Goal: Task Accomplishment & Management: Complete application form

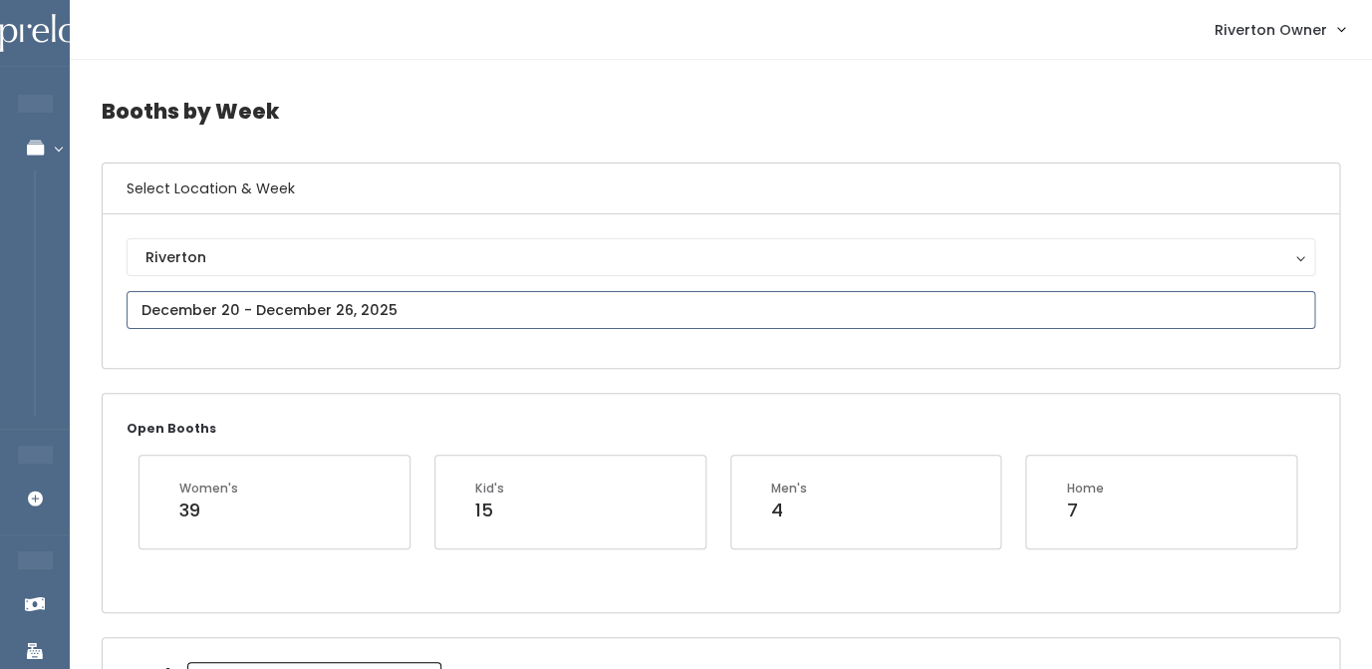
click at [386, 322] on input "text" at bounding box center [721, 310] width 1189 height 38
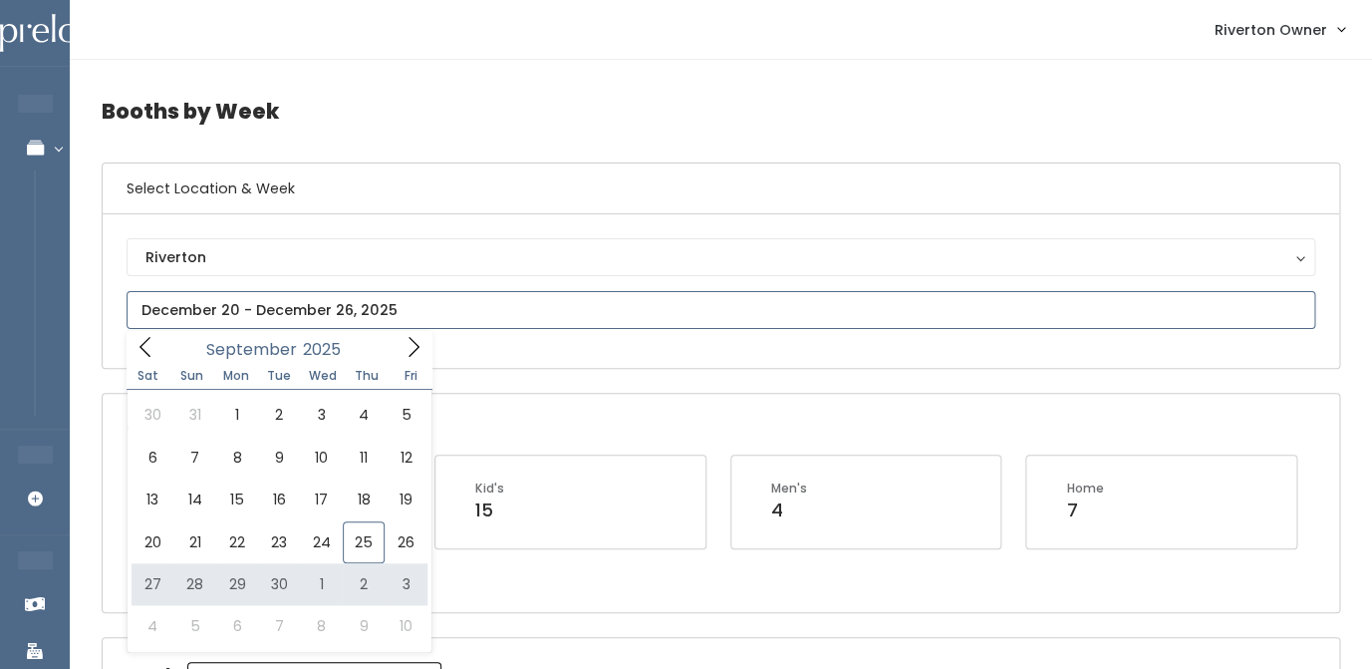
type input "September 27 to October 3"
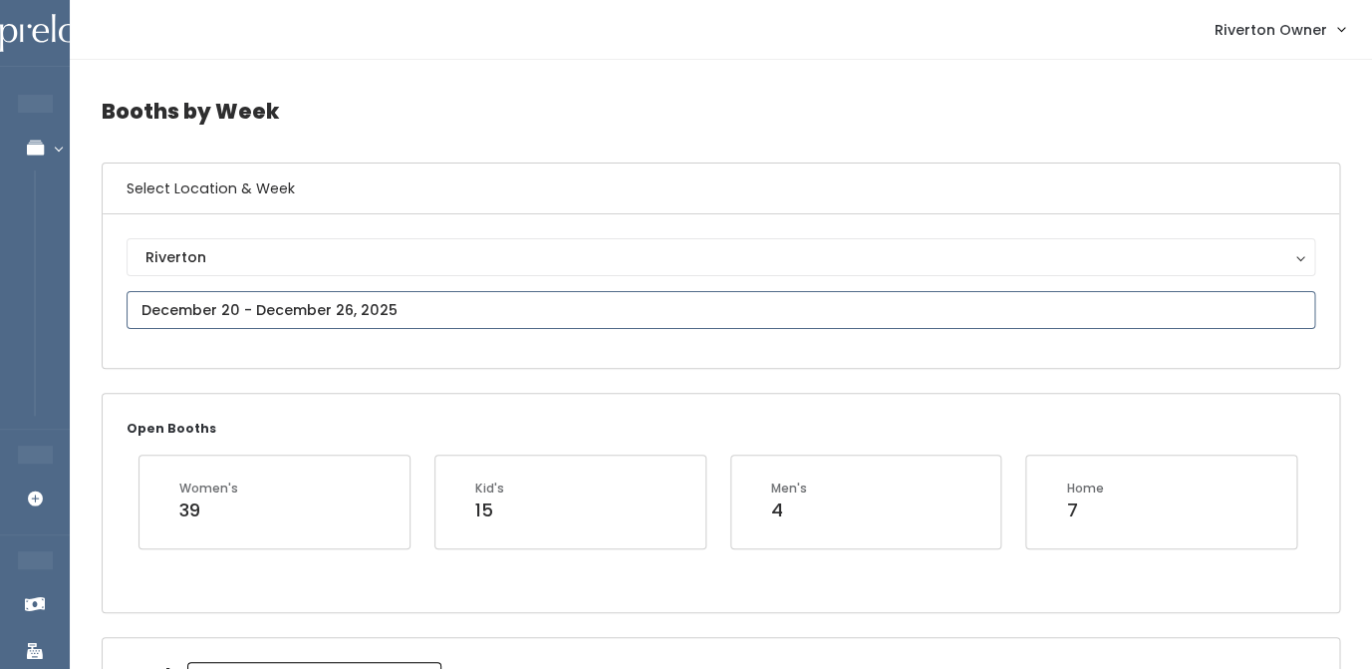
click at [200, 314] on input "text" at bounding box center [721, 310] width 1189 height 38
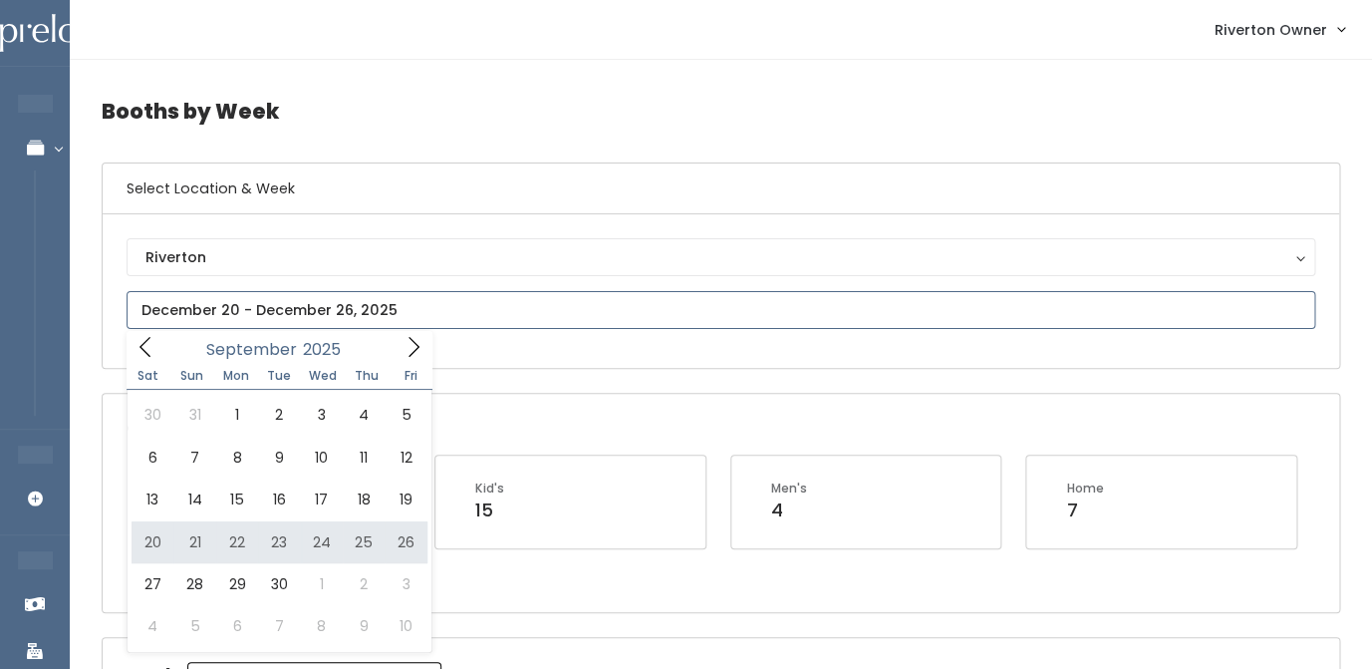
type input "September 20 to September 26"
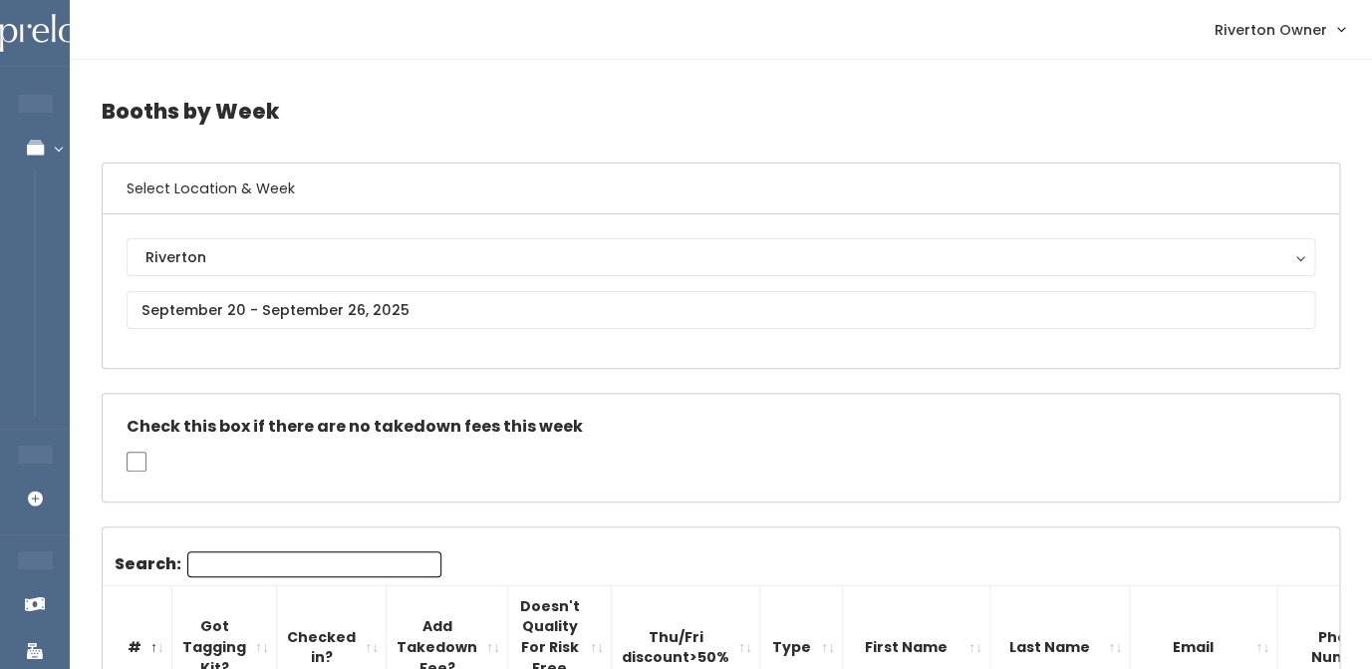
click at [364, 560] on input "Search:" at bounding box center [314, 564] width 254 height 26
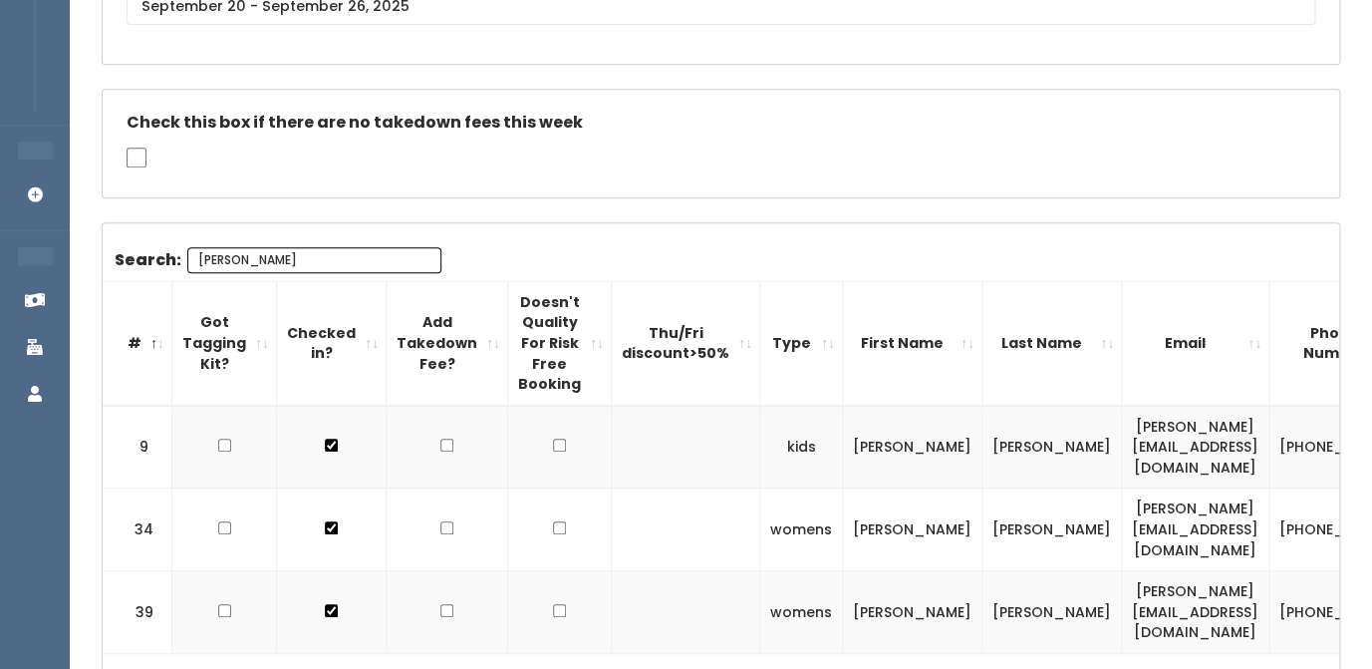
scroll to position [303, 0]
type input "[PERSON_NAME]"
click at [1122, 441] on td "[PERSON_NAME][EMAIL_ADDRESS][DOMAIN_NAME]" at bounding box center [1195, 447] width 147 height 83
click at [1122, 441] on td "erin.edwards728@yahoo.com" at bounding box center [1195, 447] width 147 height 83
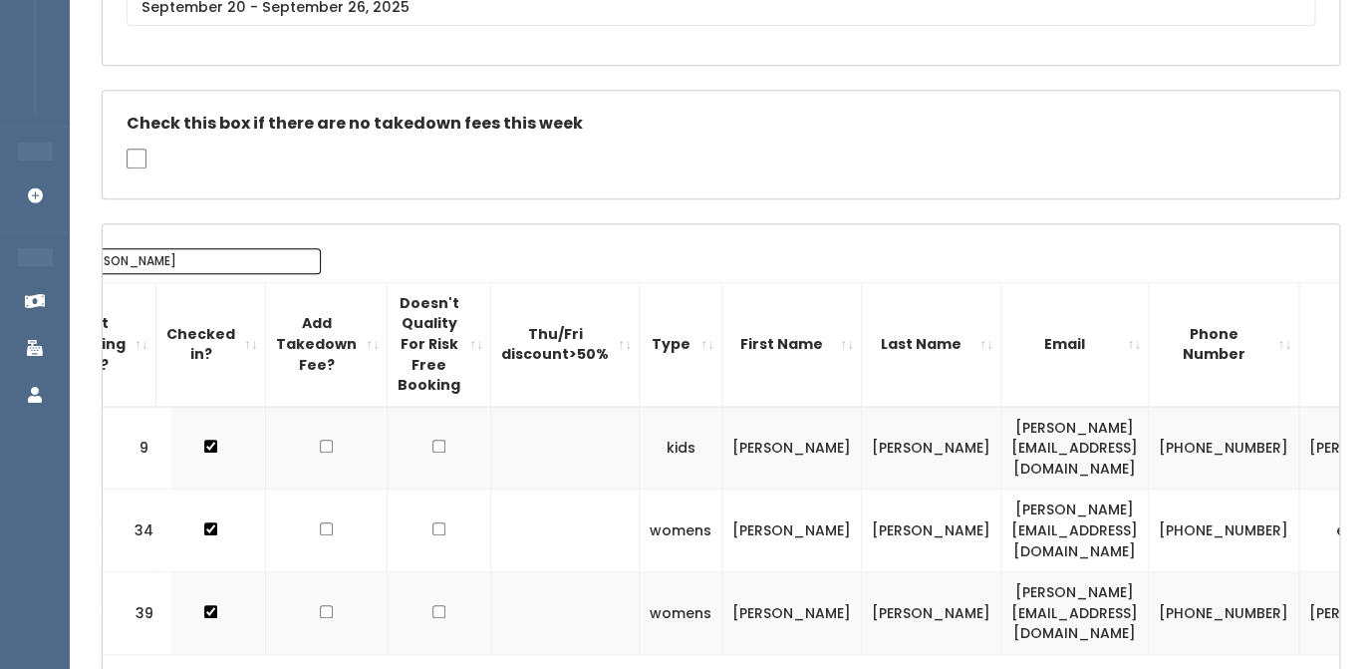
scroll to position [0, 168]
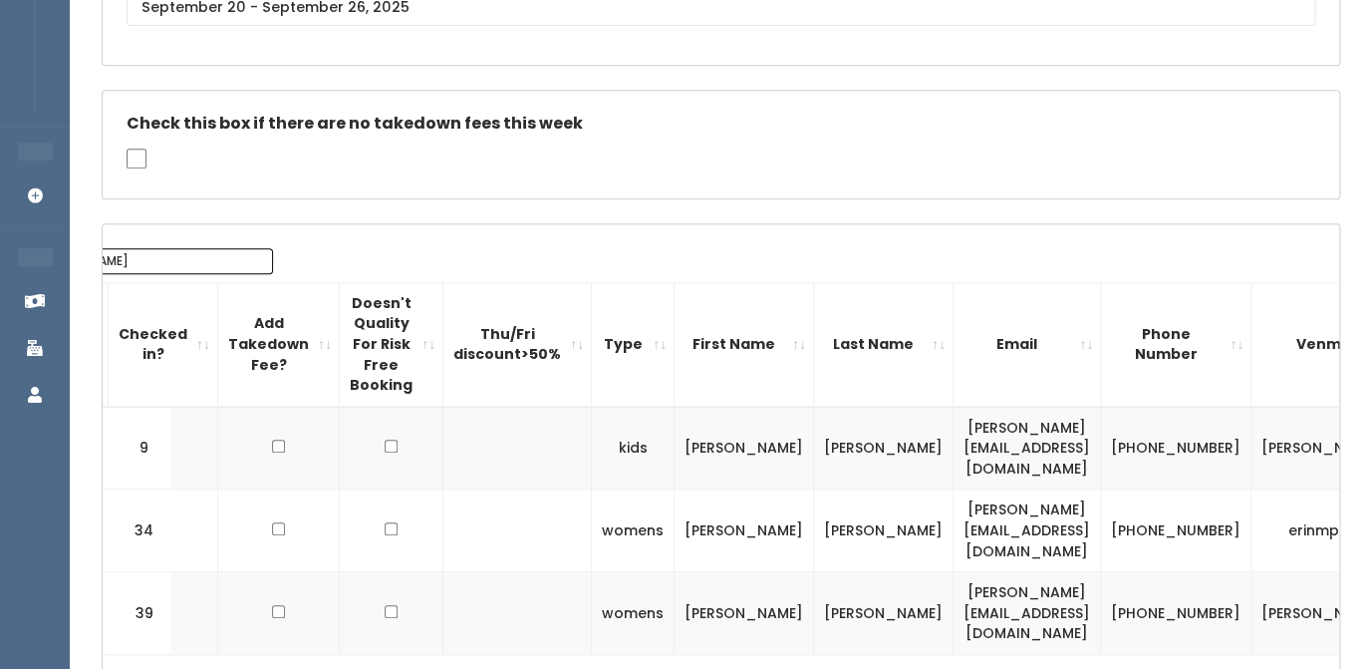
click at [1251, 440] on td "erin-edwards-30" at bounding box center [1333, 447] width 165 height 83
click at [1101, 427] on td "(801) 755-2794" at bounding box center [1176, 447] width 150 height 83
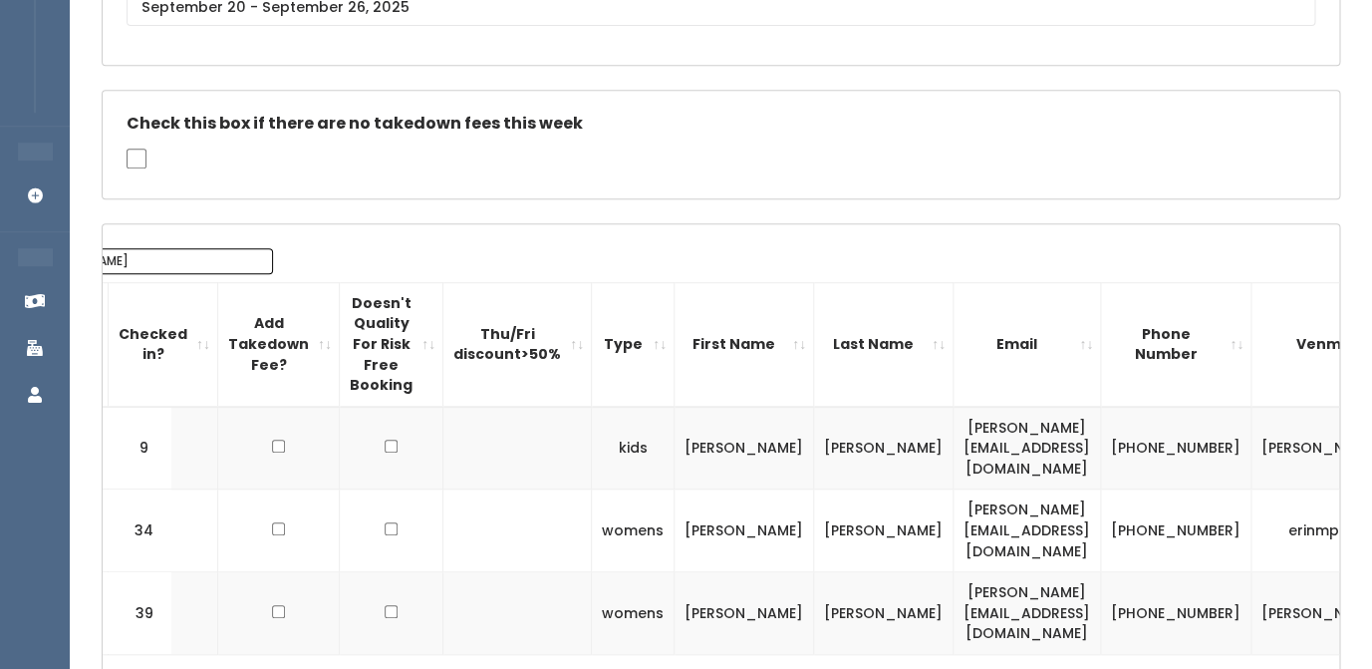
click at [1101, 427] on td "(801) 755-2794" at bounding box center [1176, 447] width 150 height 83
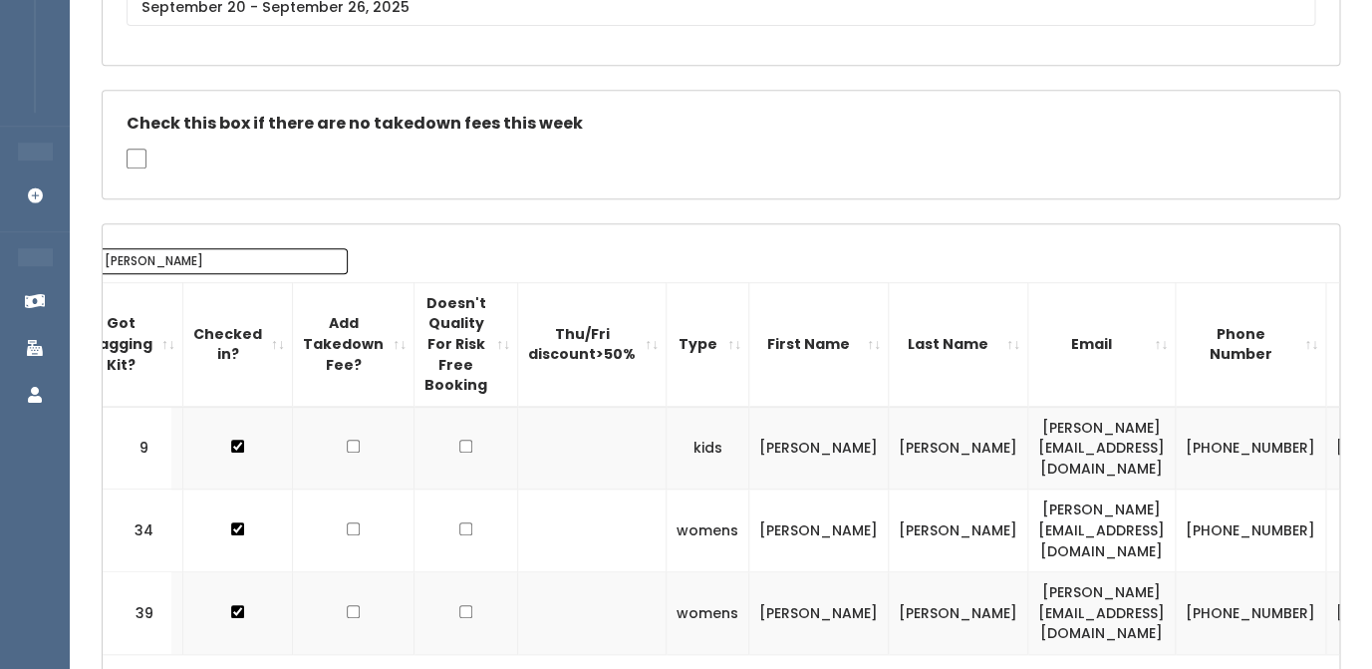
scroll to position [0, 0]
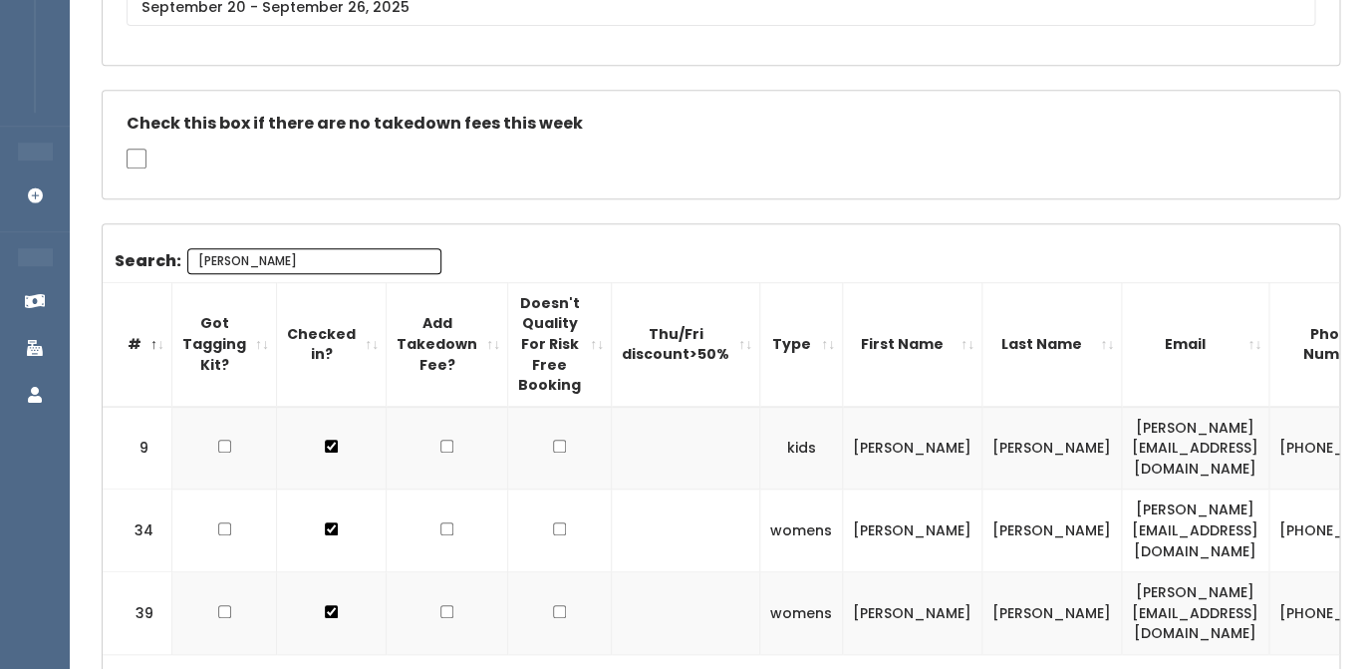
click at [286, 260] on input "[PERSON_NAME]" at bounding box center [314, 261] width 254 height 26
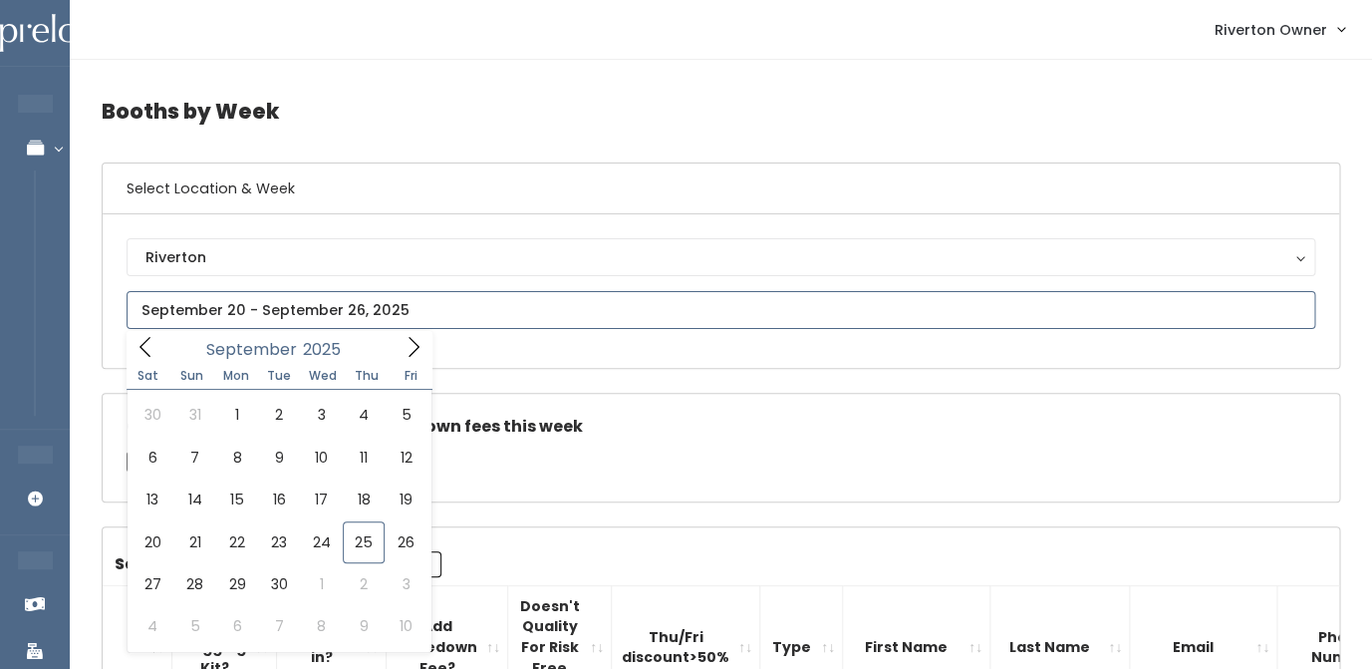
click at [286, 302] on input "text" at bounding box center [721, 310] width 1189 height 38
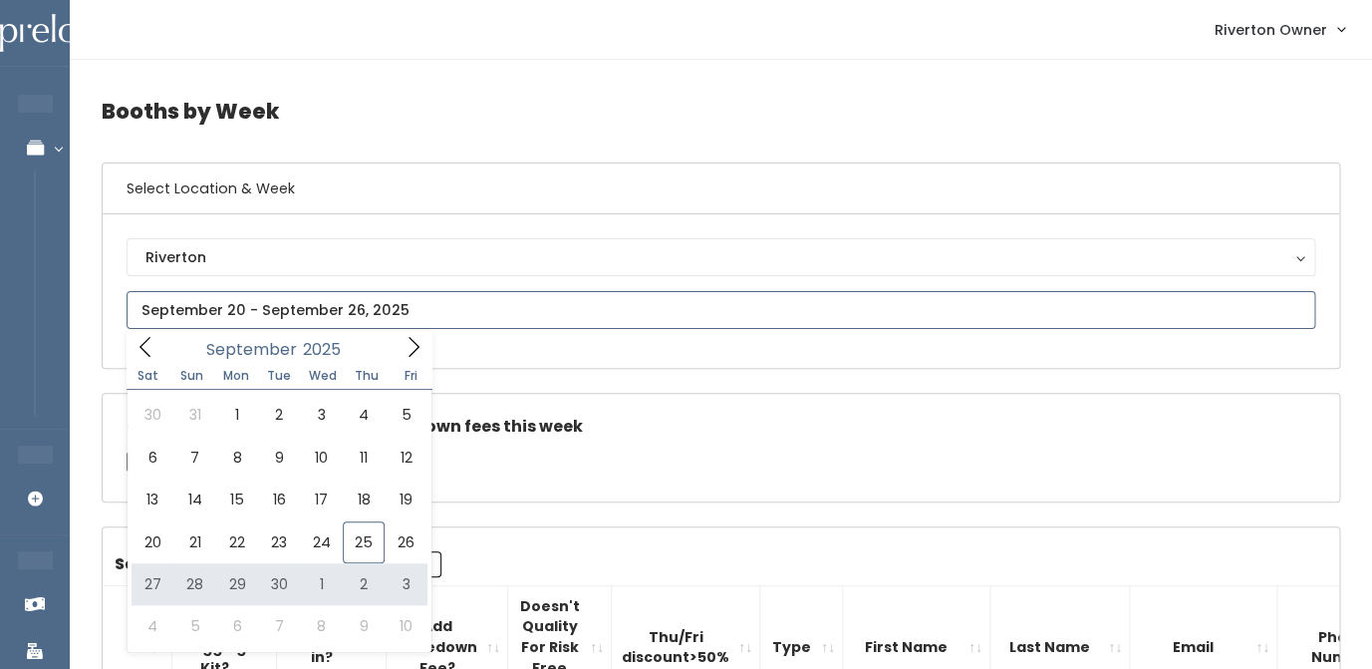
type input "[DATE] to [DATE]"
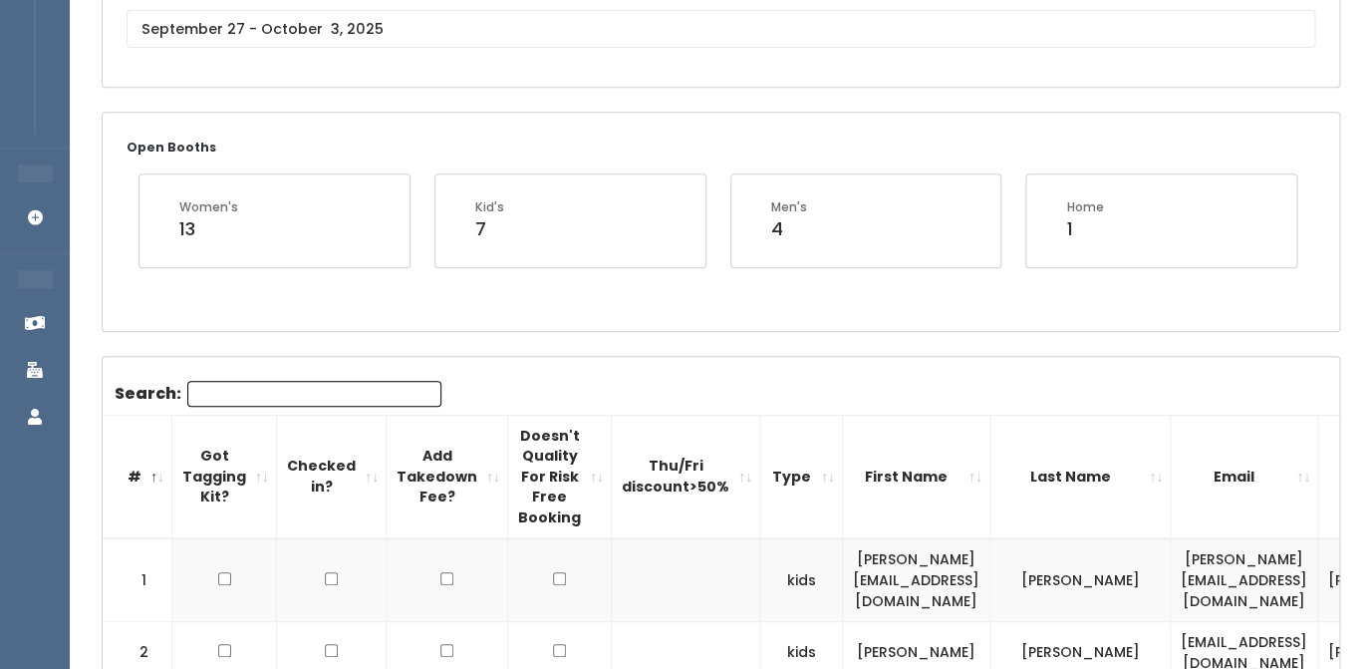
scroll to position [270, 0]
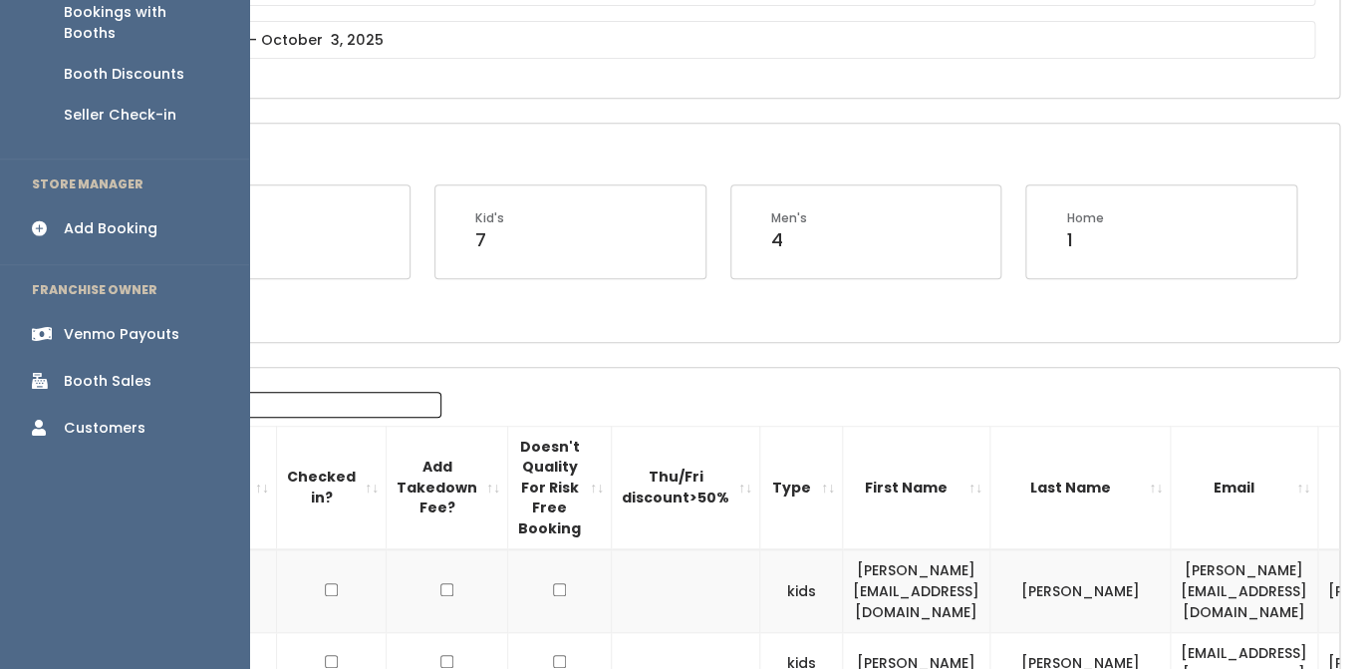
click at [88, 218] on div "Add Booking" at bounding box center [111, 228] width 94 height 21
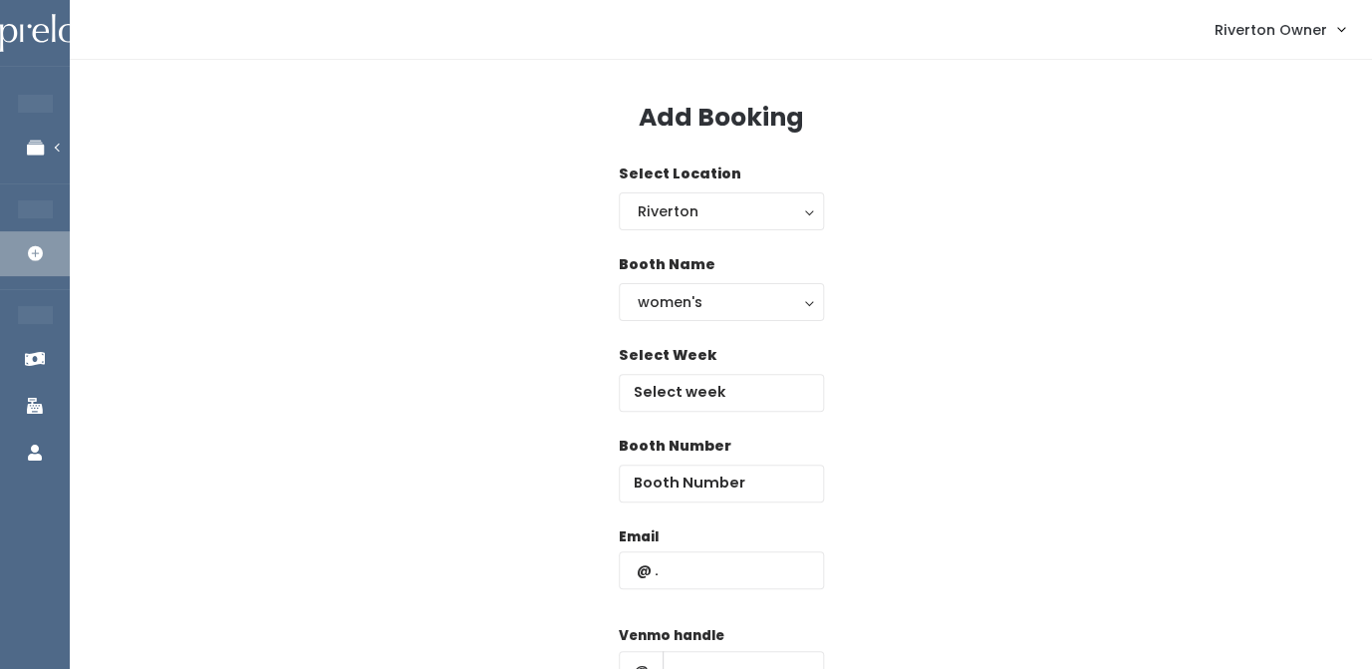
click at [690, 411] on div "Select Week" at bounding box center [721, 390] width 205 height 91
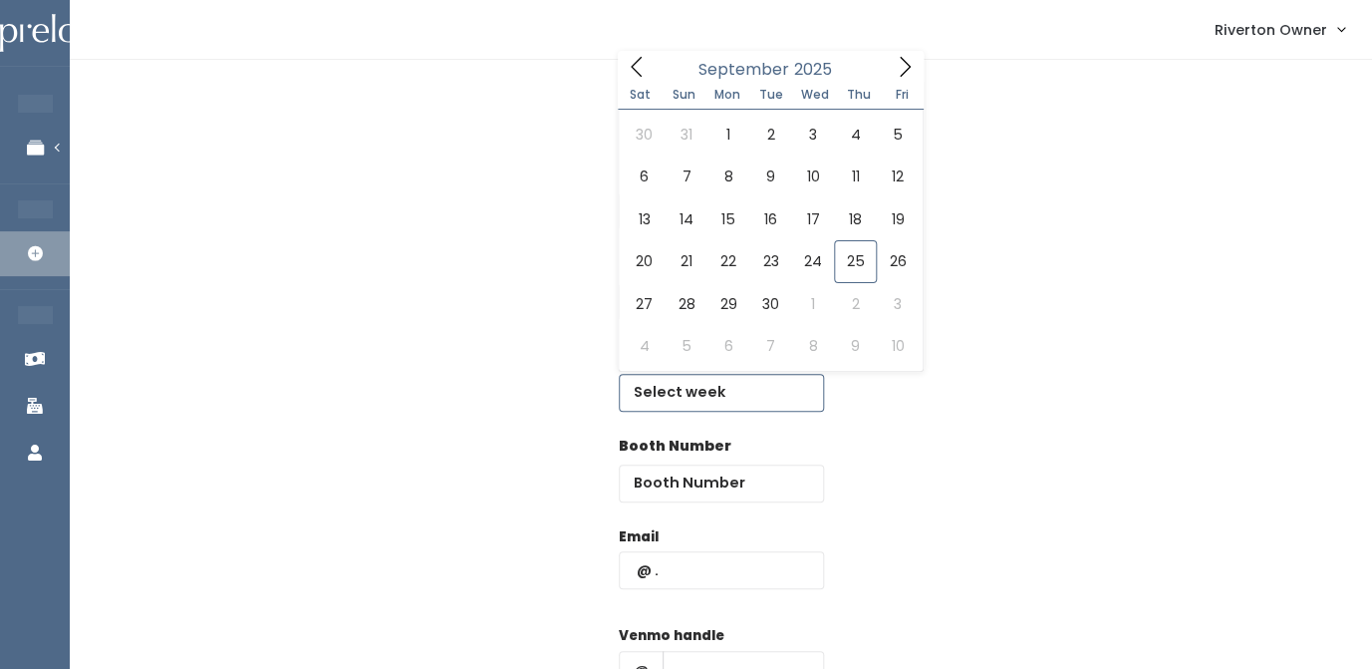
click at [694, 388] on input "text" at bounding box center [721, 393] width 205 height 38
type input "September 27 to October 3"
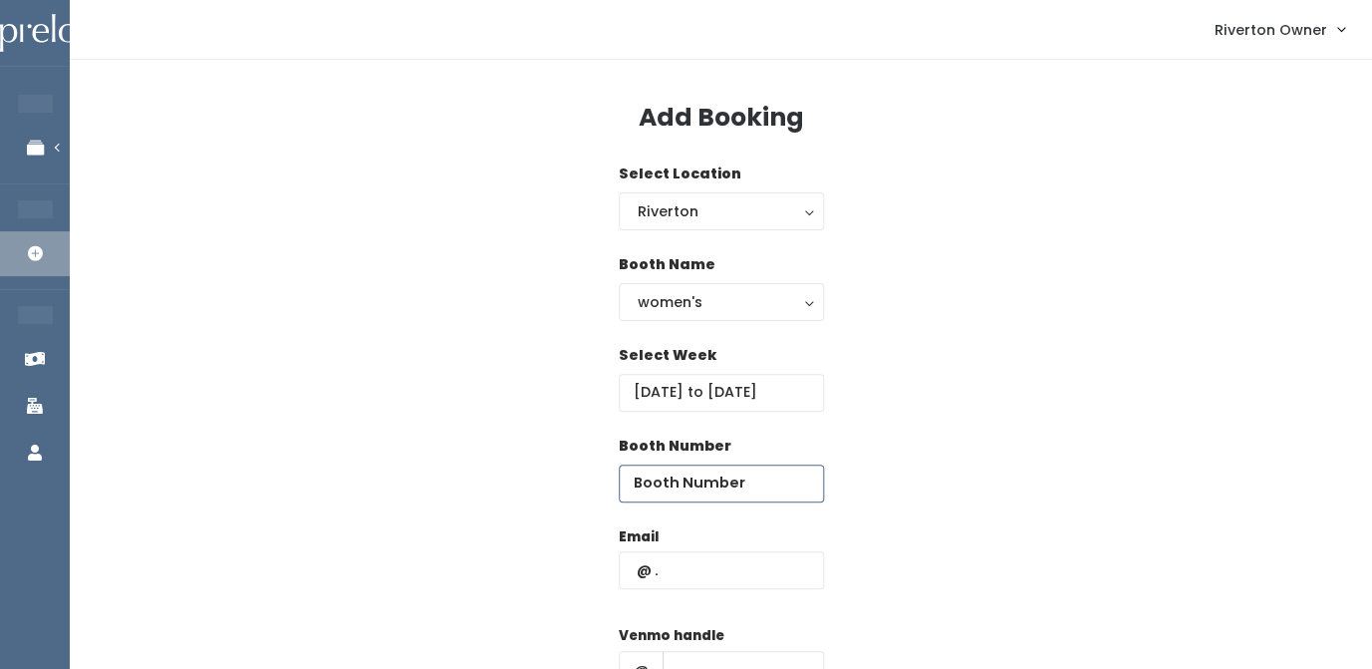
click at [674, 483] on input "number" at bounding box center [721, 483] width 205 height 38
type input "39"
click at [672, 578] on input "text" at bounding box center [721, 570] width 205 height 38
click at [675, 564] on input "text" at bounding box center [721, 570] width 205 height 38
paste input "erin.edwards728@yahoo.com"
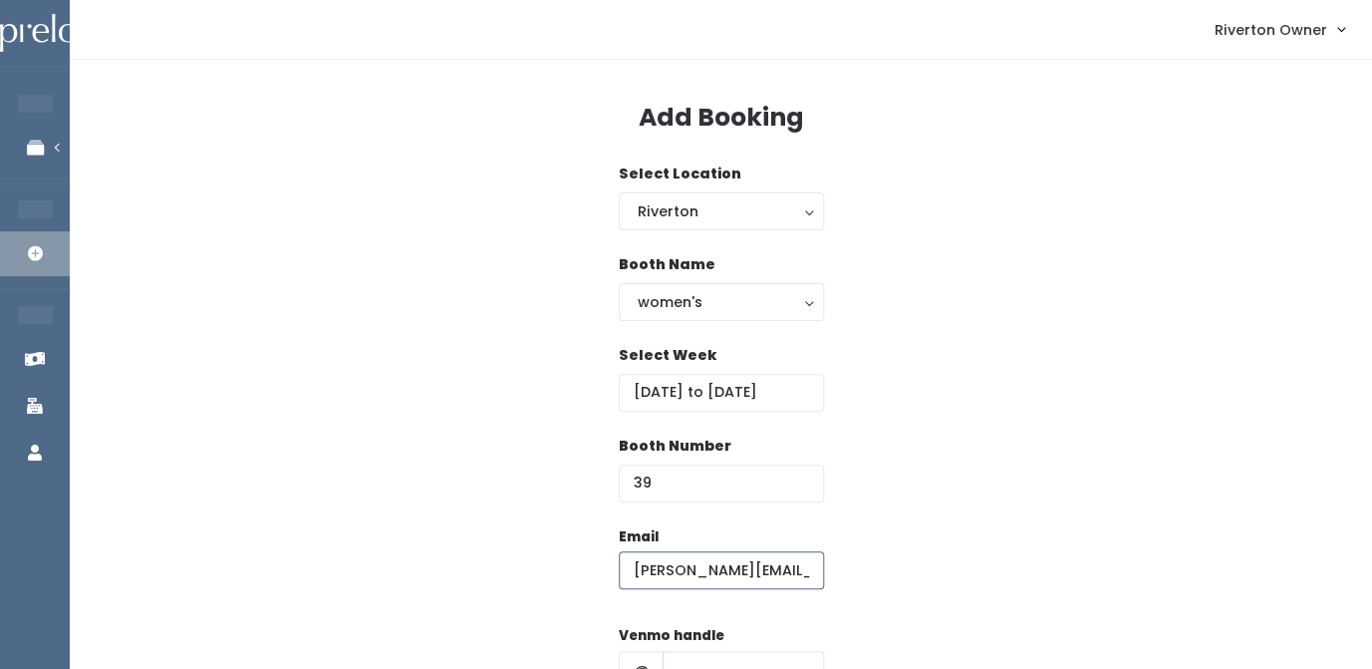
scroll to position [0, 39]
type input "erin.edwards728@yahoo.com"
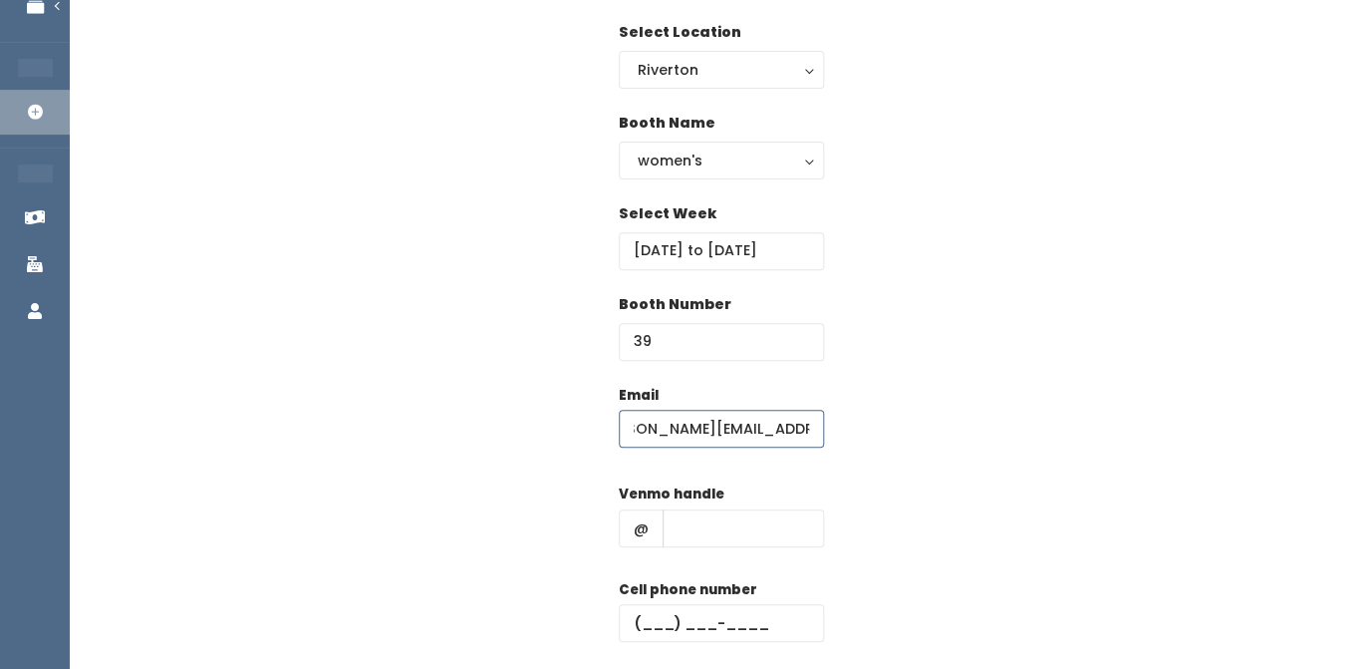
scroll to position [174, 0]
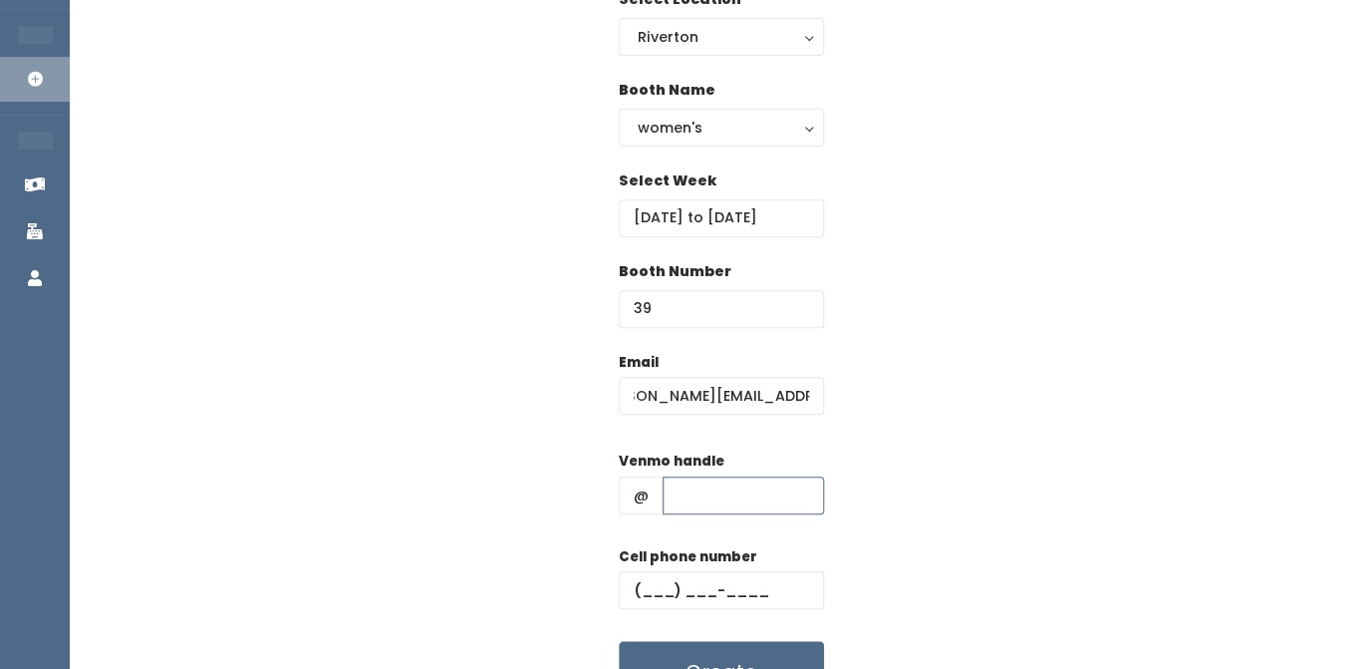
click at [696, 492] on input "text" at bounding box center [743, 495] width 161 height 38
paste input "[PERSON_NAME]-30"
type input "[PERSON_NAME]-30"
click at [658, 592] on input "text" at bounding box center [721, 590] width 205 height 38
paste input "(801) 755-2794"
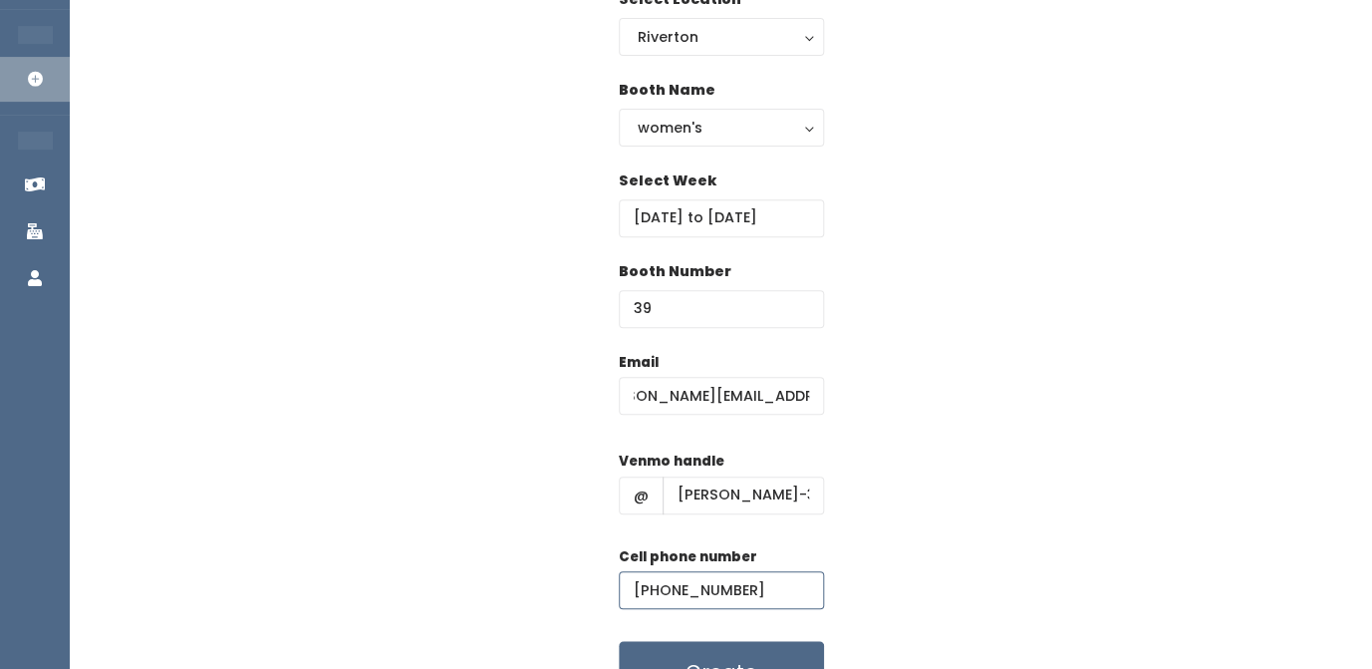
type input "(801) 755-2794"
click at [908, 450] on div "Email erin.edwards728@yahoo.com Venmo handle @ erin-edwards-30 Cell phone numbe…" at bounding box center [721, 528] width 1238 height 352
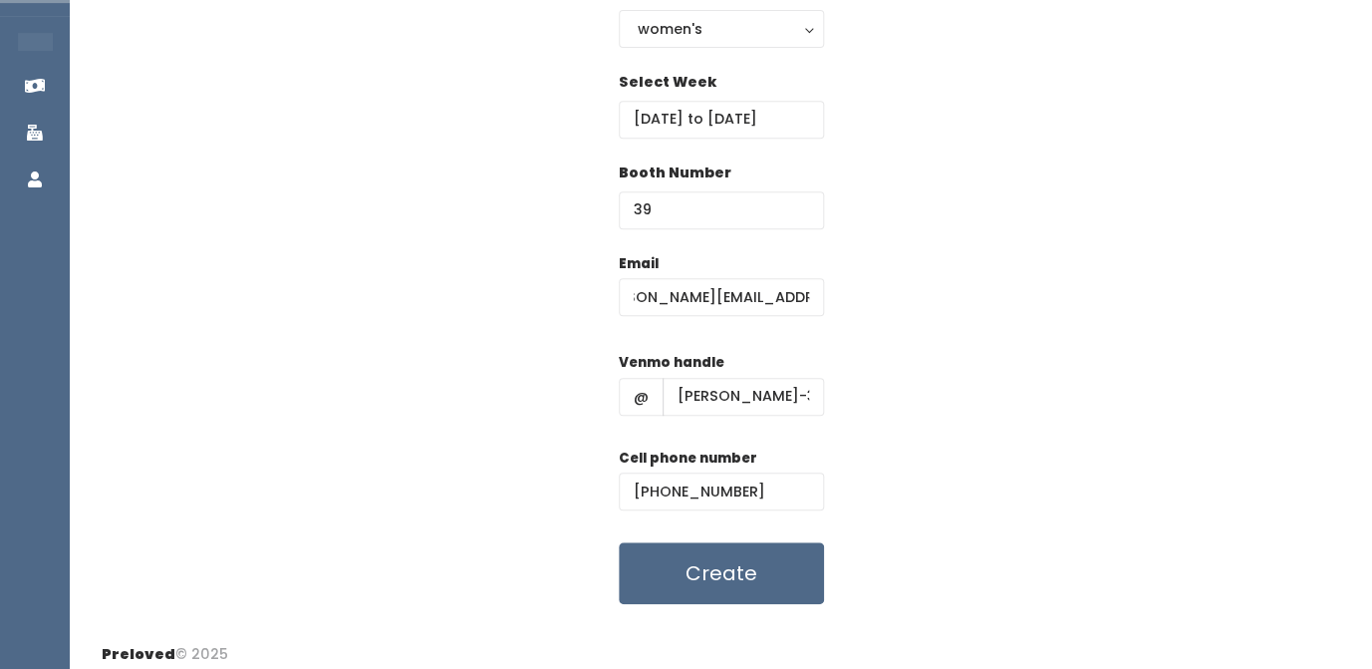
scroll to position [287, 0]
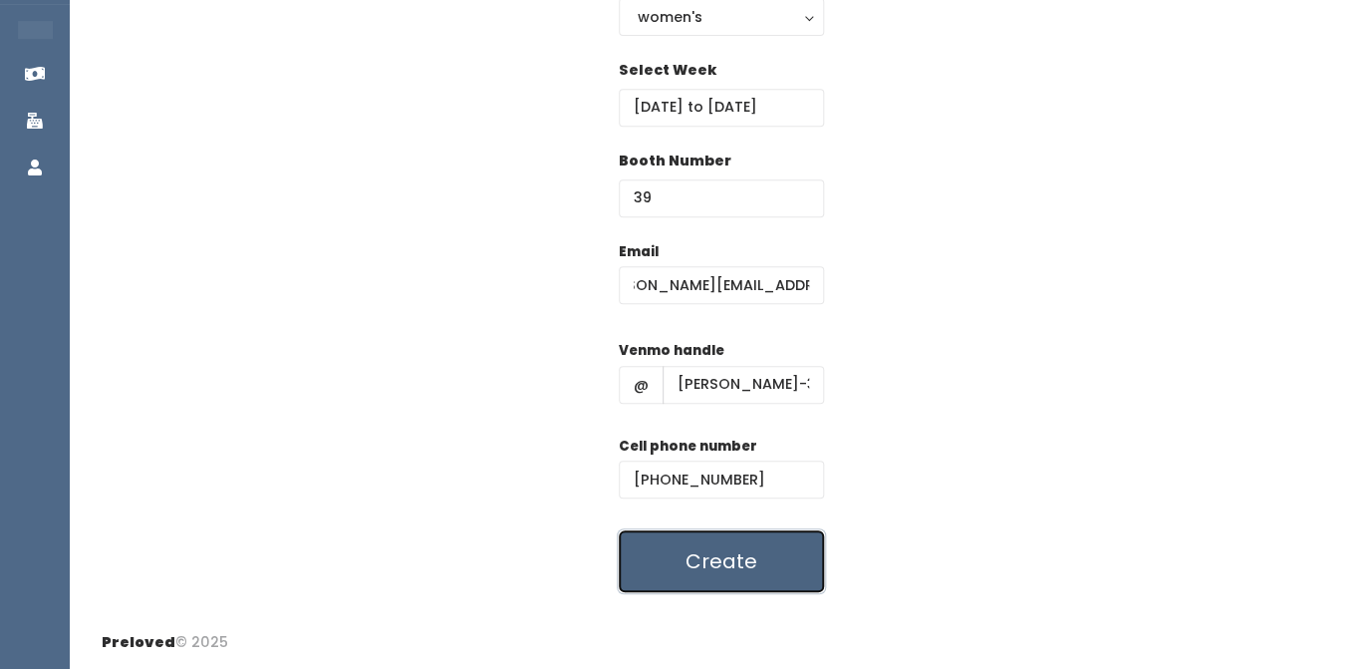
click at [725, 562] on button "Create" at bounding box center [721, 561] width 205 height 62
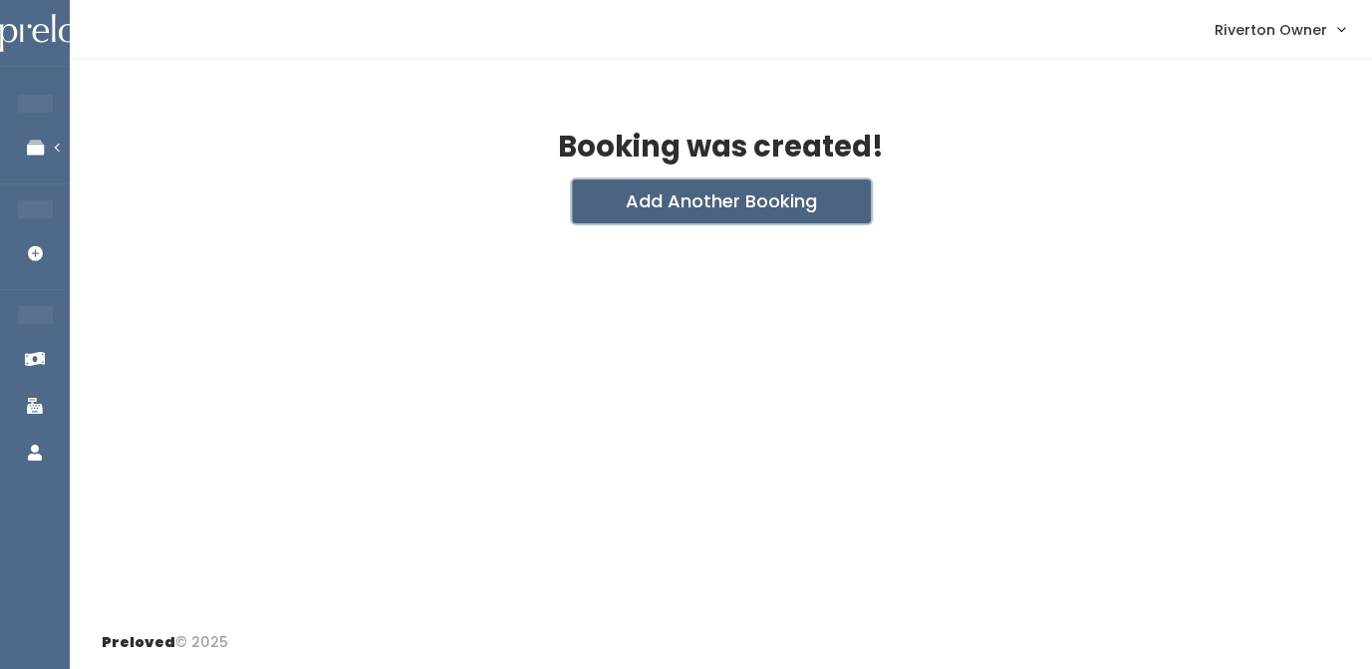
click at [806, 203] on button "Add Another Booking" at bounding box center [721, 201] width 299 height 44
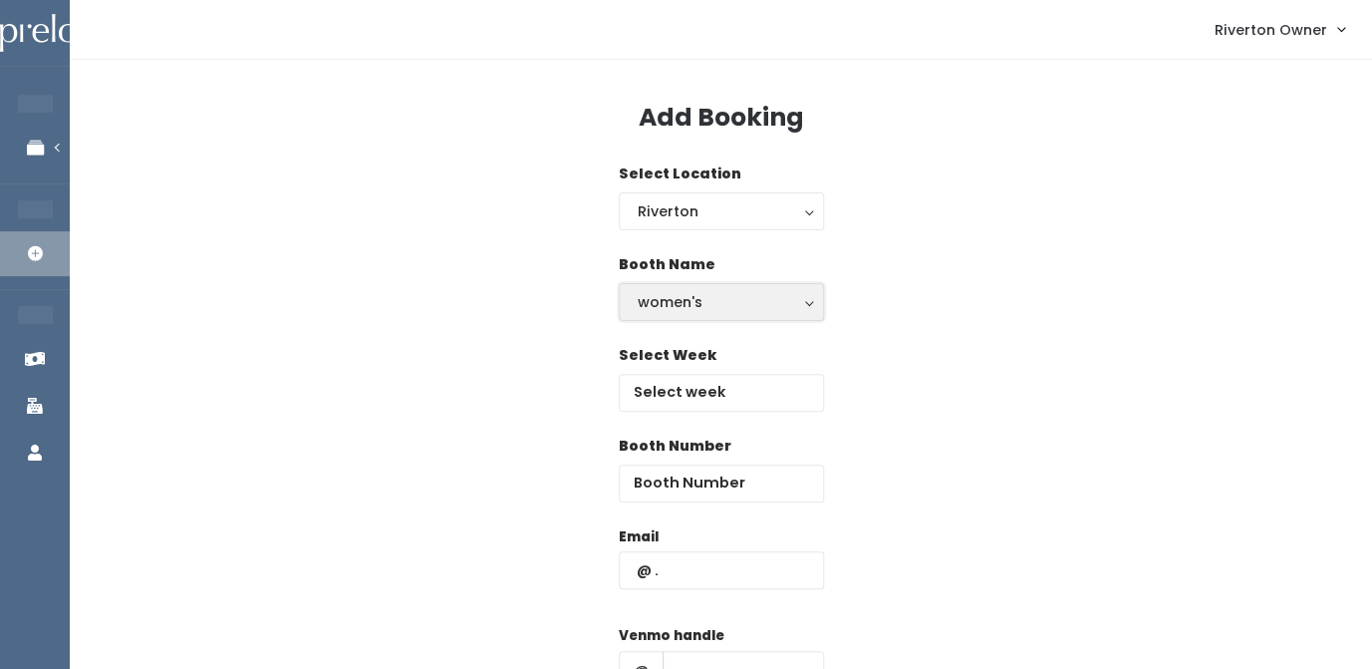
click at [668, 306] on div "women's" at bounding box center [721, 302] width 167 height 22
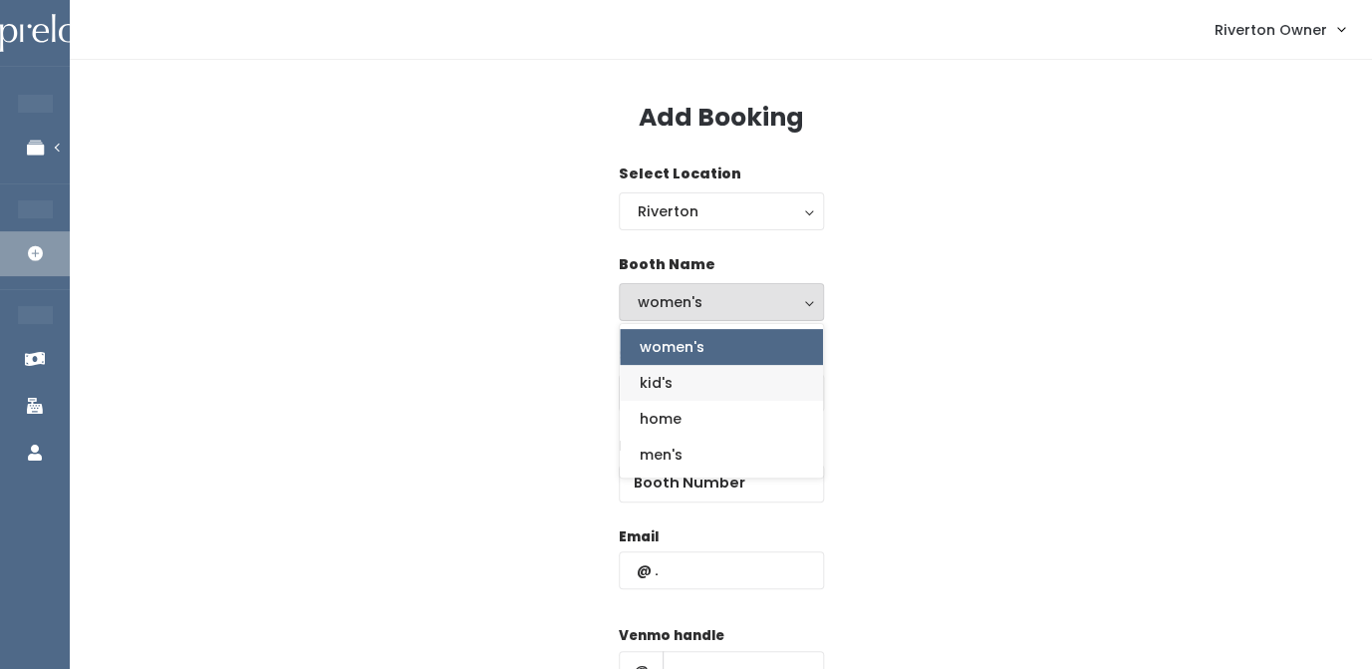
click at [674, 396] on link "kid's" at bounding box center [721, 383] width 203 height 36
select select "kids"
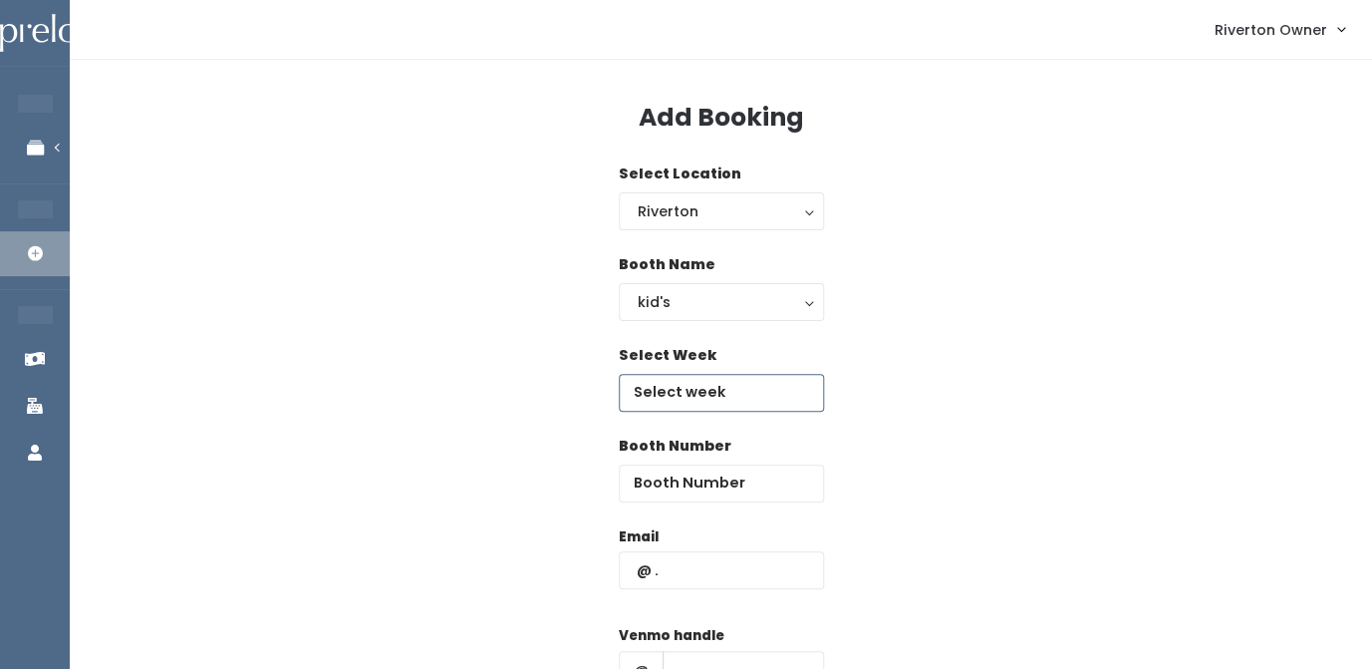
click at [684, 376] on input "text" at bounding box center [721, 393] width 205 height 38
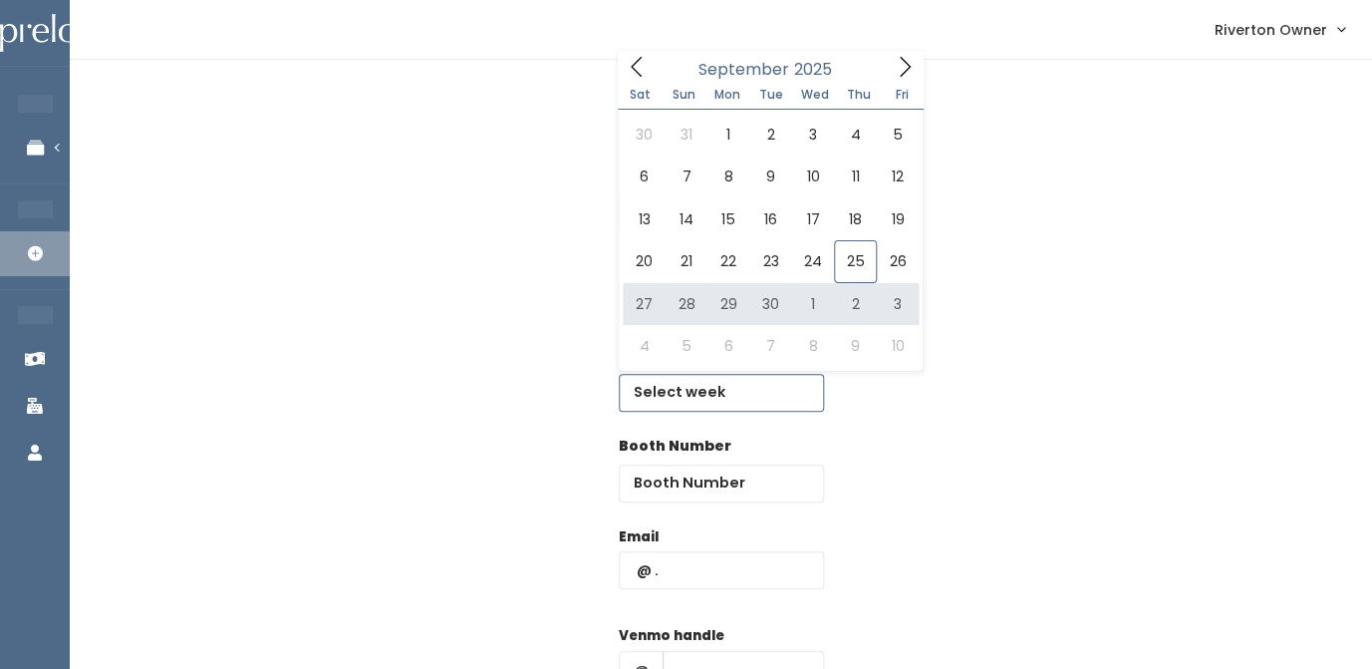
type input "[DATE] to [DATE]"
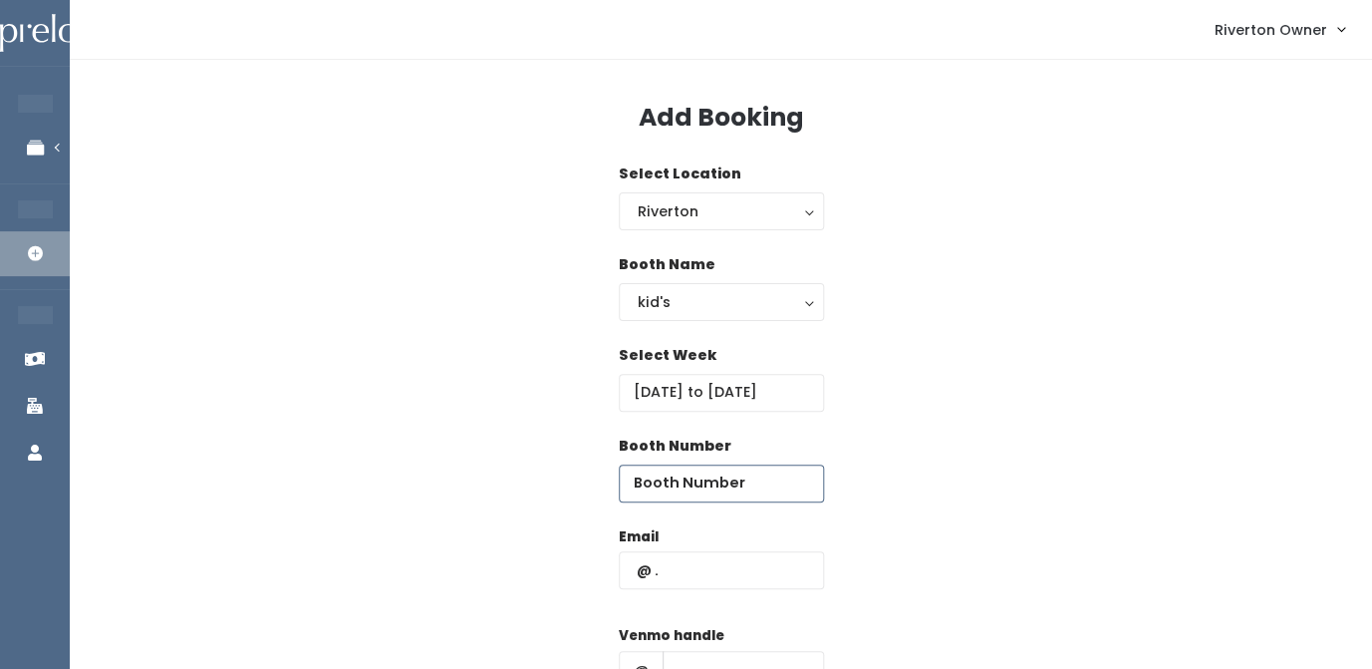
click at [686, 492] on input "number" at bounding box center [721, 483] width 205 height 38
type input "9"
click at [676, 577] on input "text" at bounding box center [721, 570] width 205 height 38
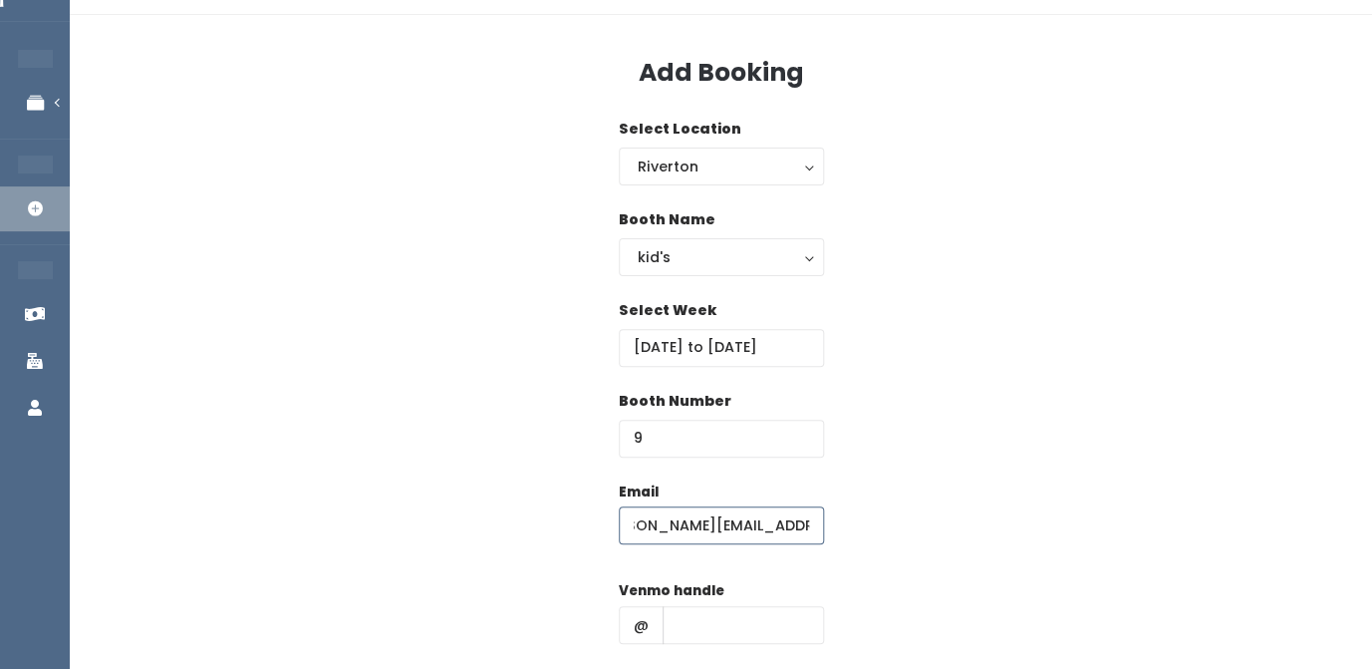
scroll to position [51, 0]
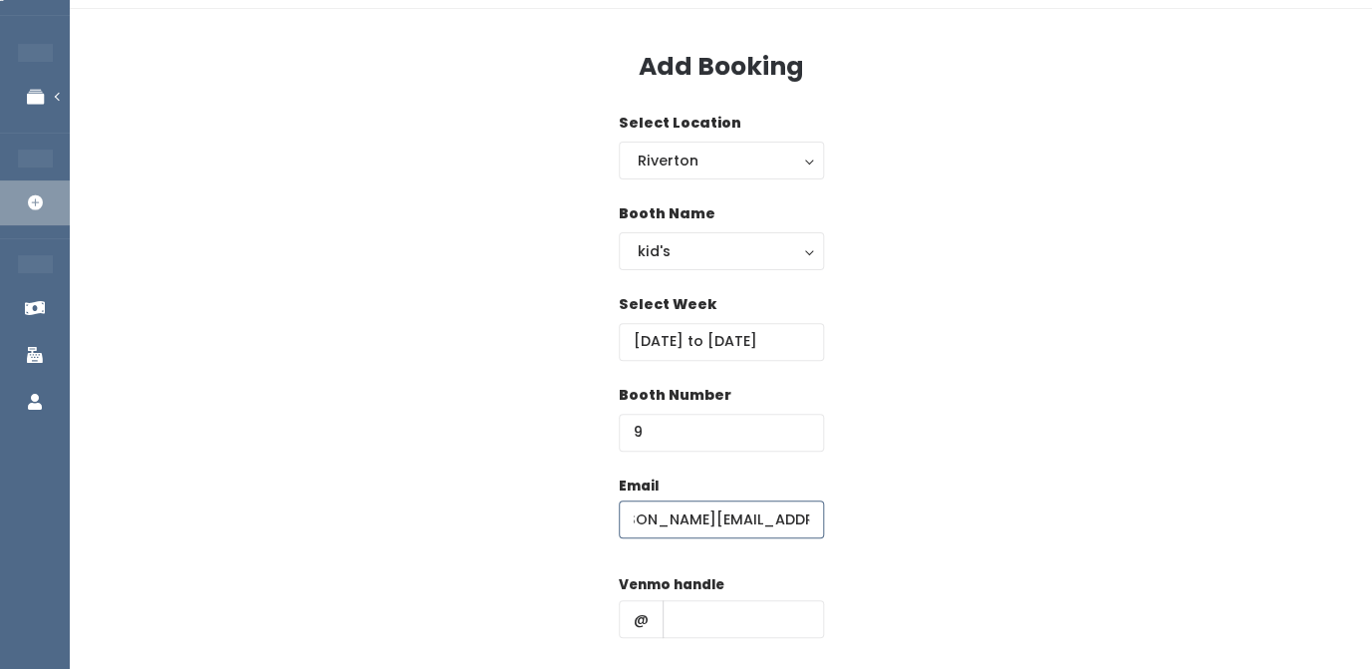
type input "[PERSON_NAME][EMAIL_ADDRESS][DOMAIN_NAME]"
click at [682, 615] on input "text" at bounding box center [743, 619] width 161 height 38
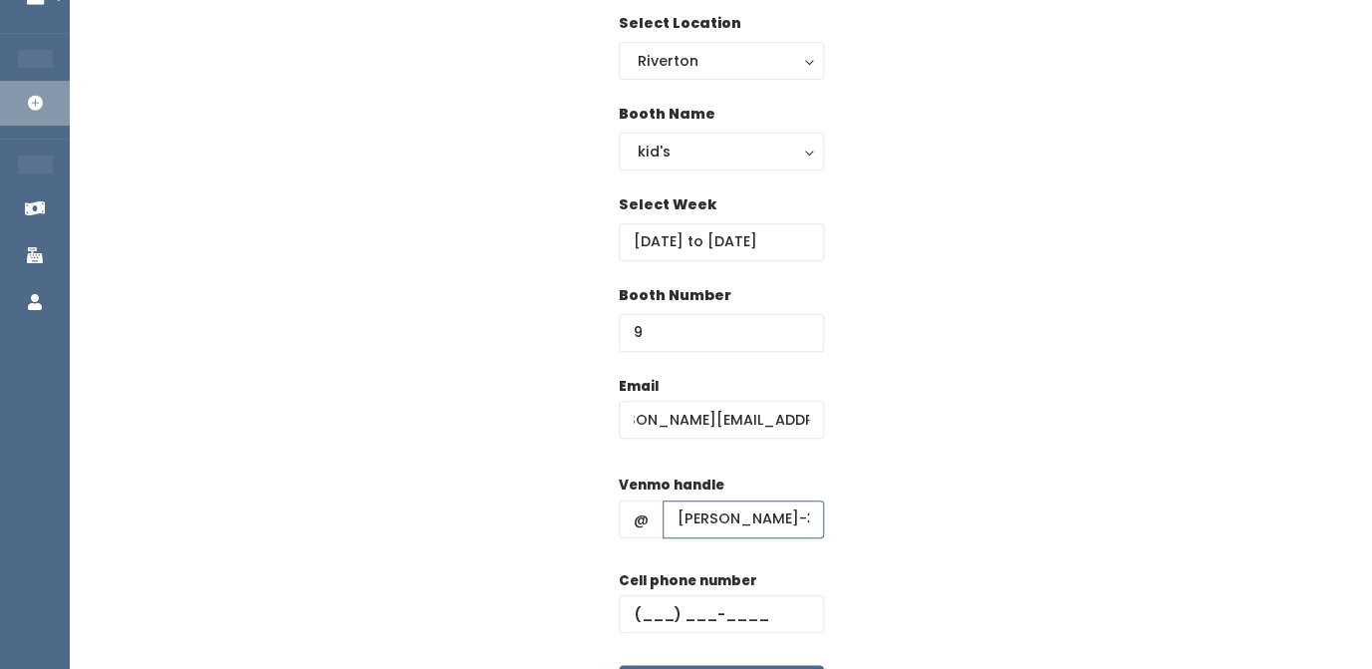
scroll to position [187, 0]
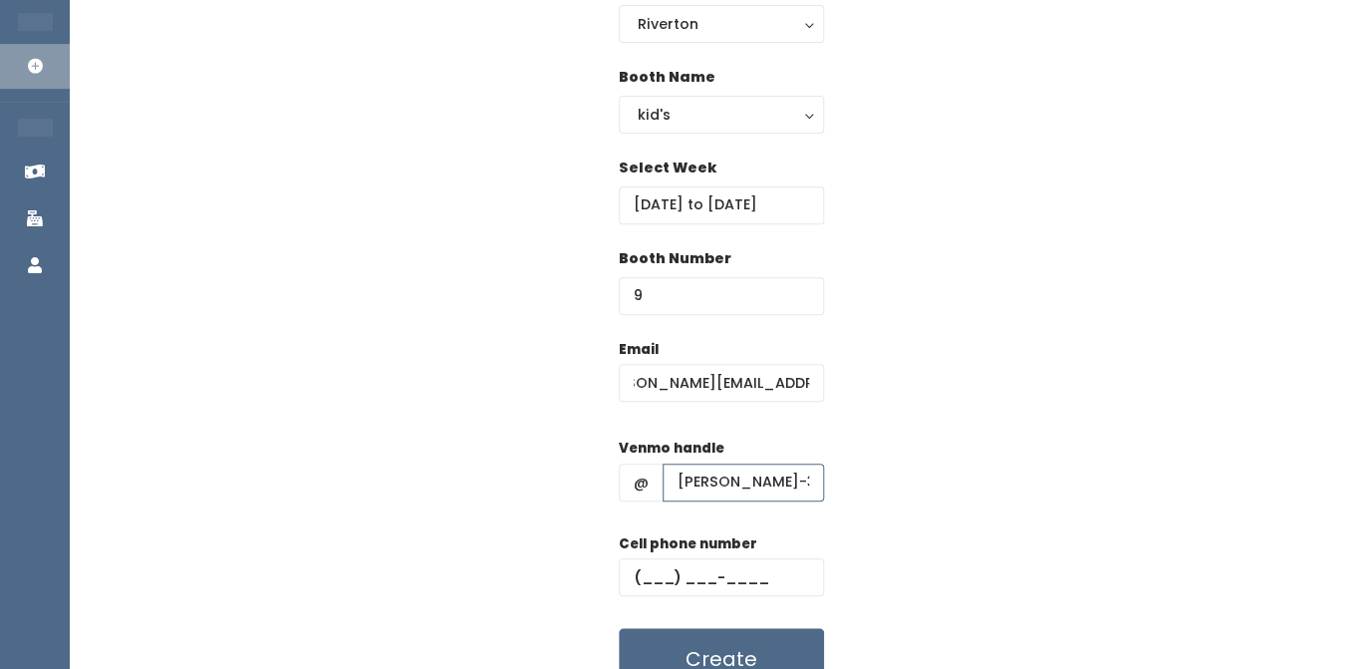
type input "[PERSON_NAME]-30"
click at [660, 570] on input "text" at bounding box center [721, 577] width 205 height 38
paste input "[PHONE_NUMBER]"
type input "[PHONE_NUMBER]"
click at [886, 378] on div "Email erin.edwards728@yahoo.com Venmo handle @ erin-edwards-30 Cell phone numbe…" at bounding box center [721, 515] width 1238 height 352
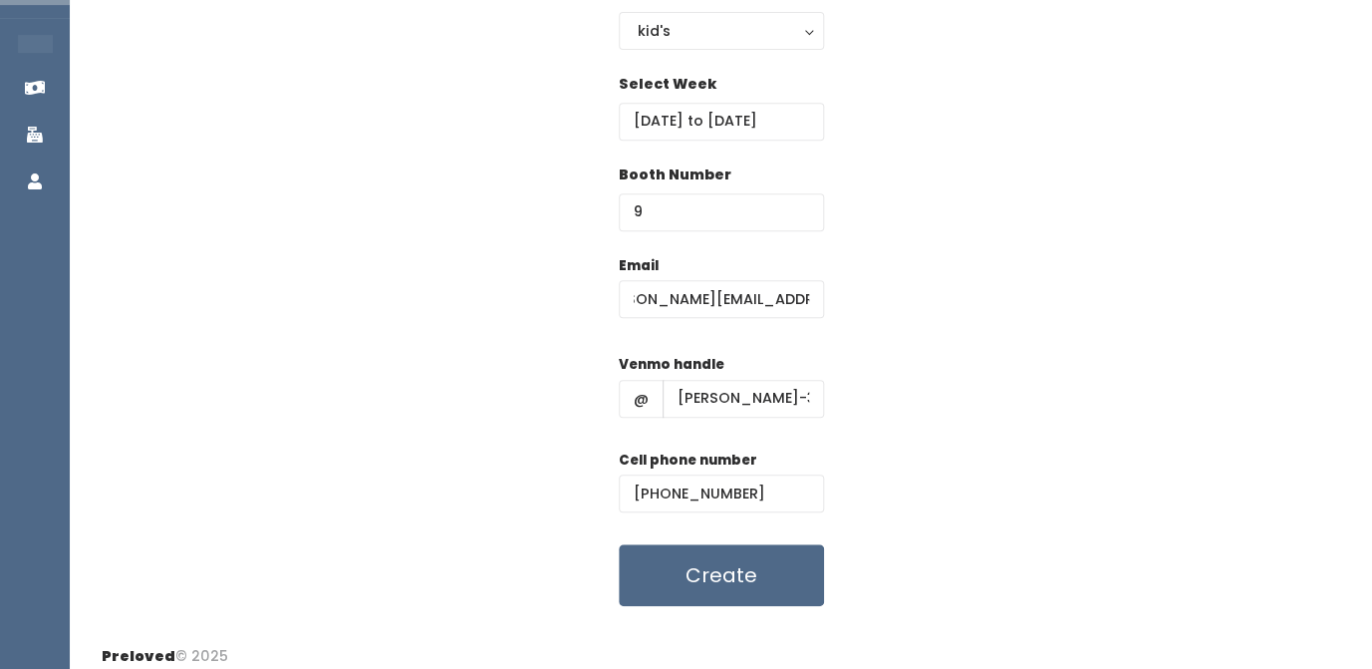
scroll to position [287, 0]
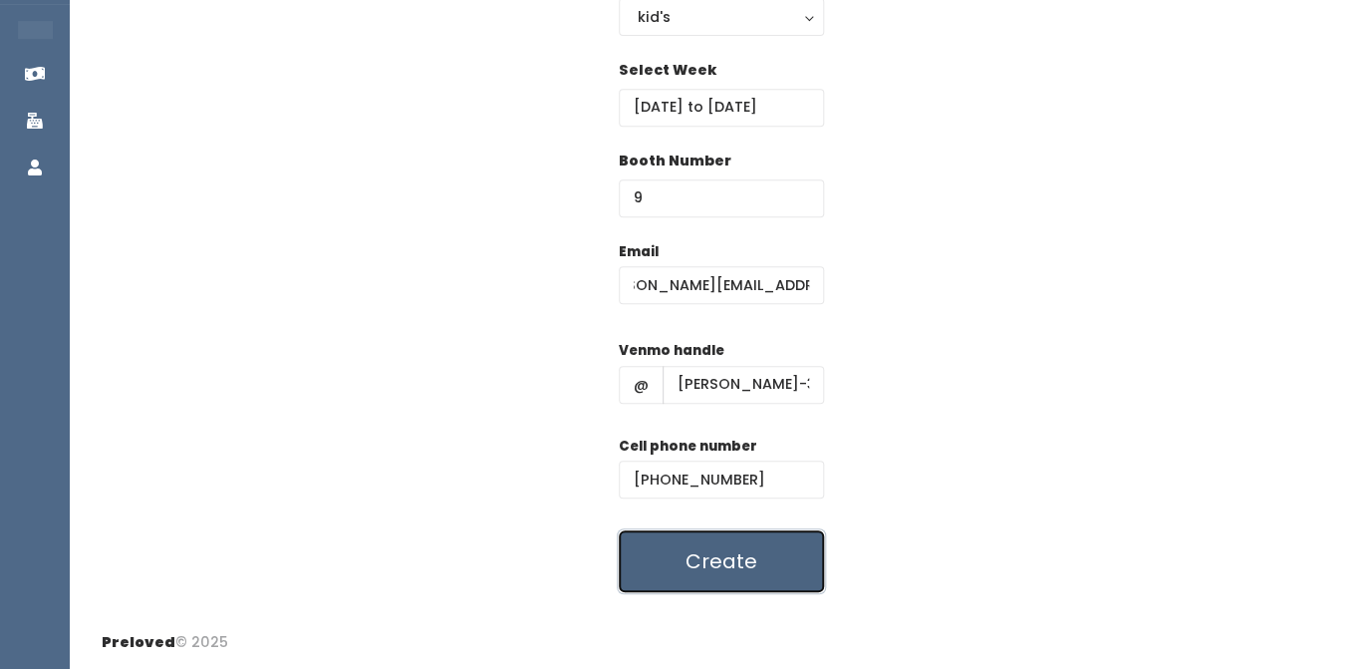
click at [723, 557] on button "Create" at bounding box center [721, 561] width 205 height 62
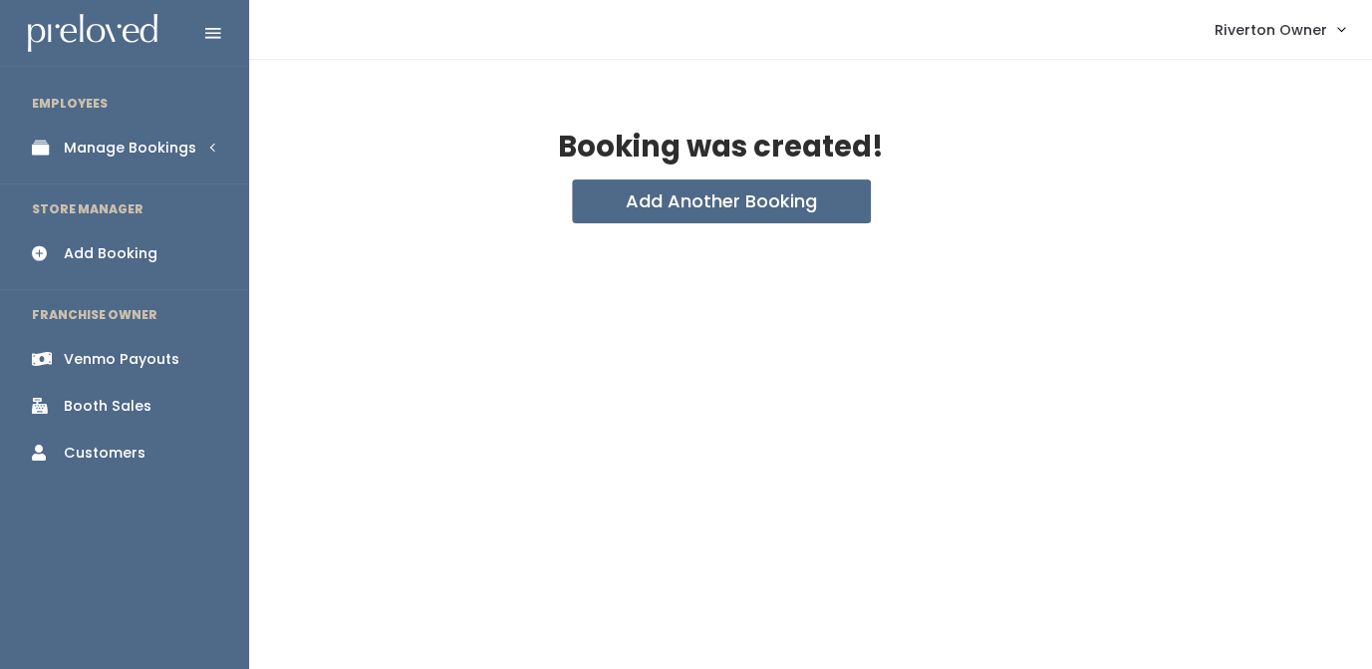
click at [62, 147] on link "Manage Bookings" at bounding box center [124, 148] width 249 height 45
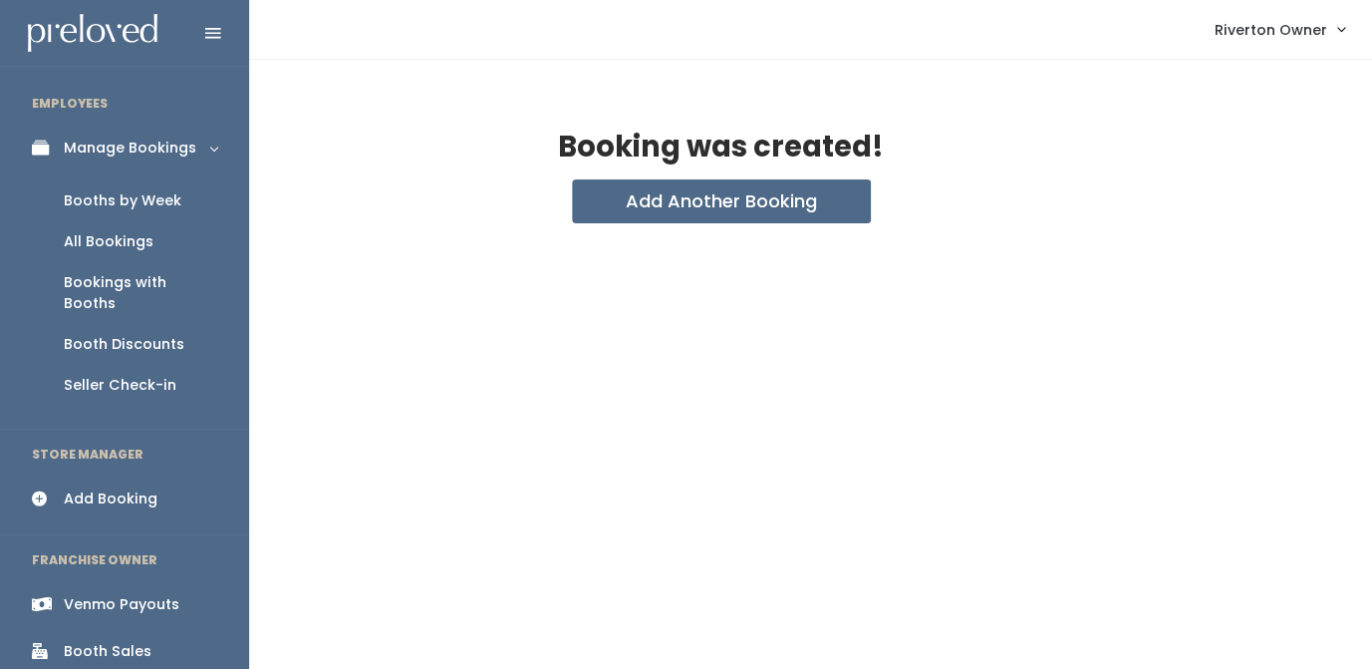
click at [82, 198] on div "Booths by Week" at bounding box center [123, 200] width 118 height 21
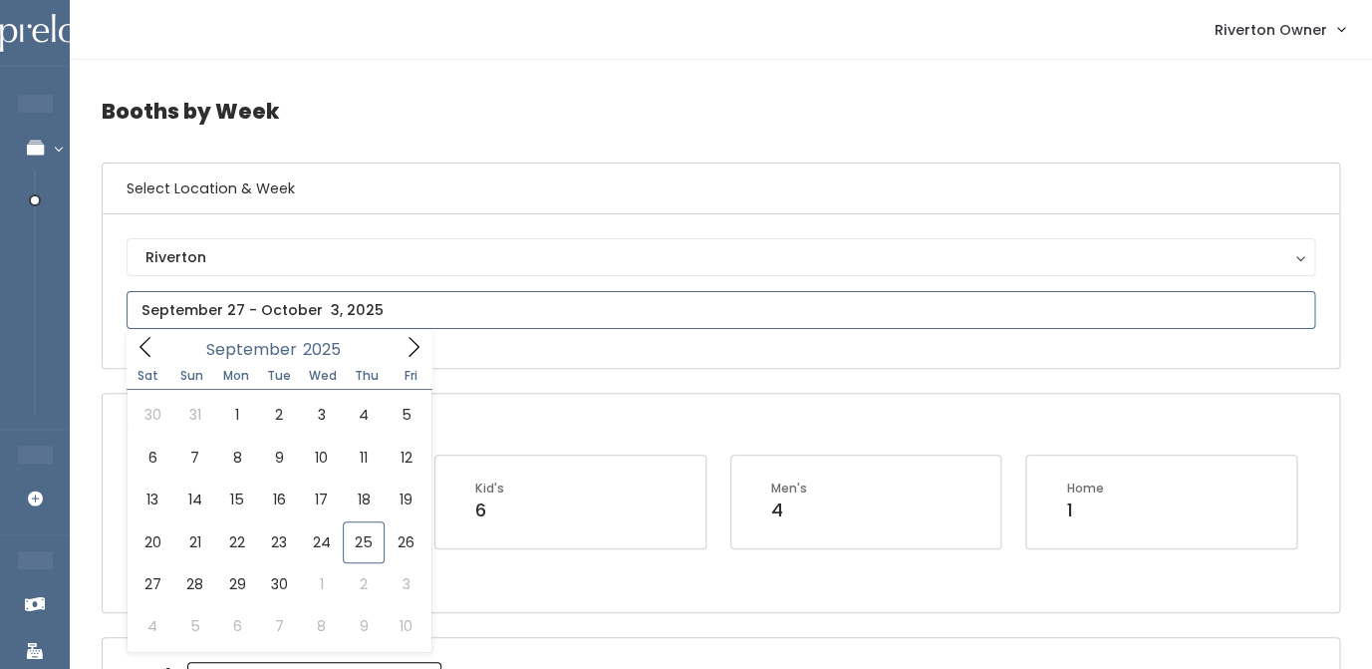
click at [374, 306] on input "text" at bounding box center [721, 310] width 1189 height 38
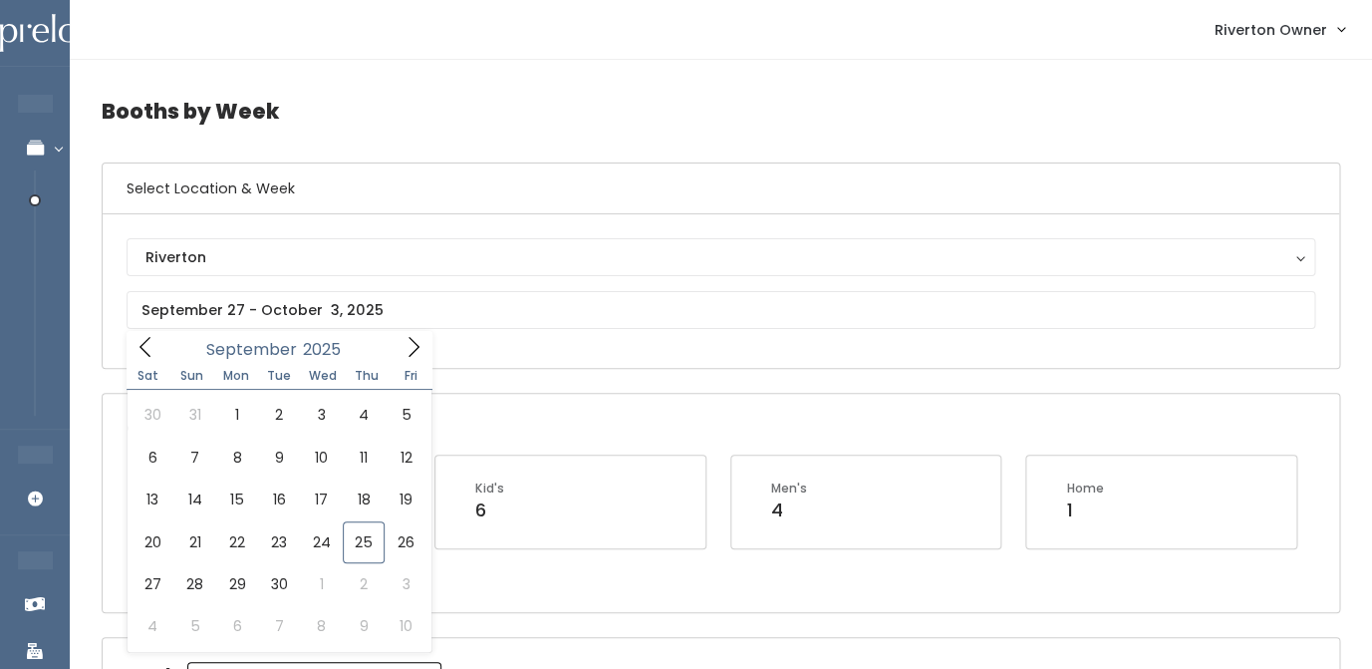
click at [498, 165] on h6 "Select Location & Week" at bounding box center [721, 188] width 1236 height 51
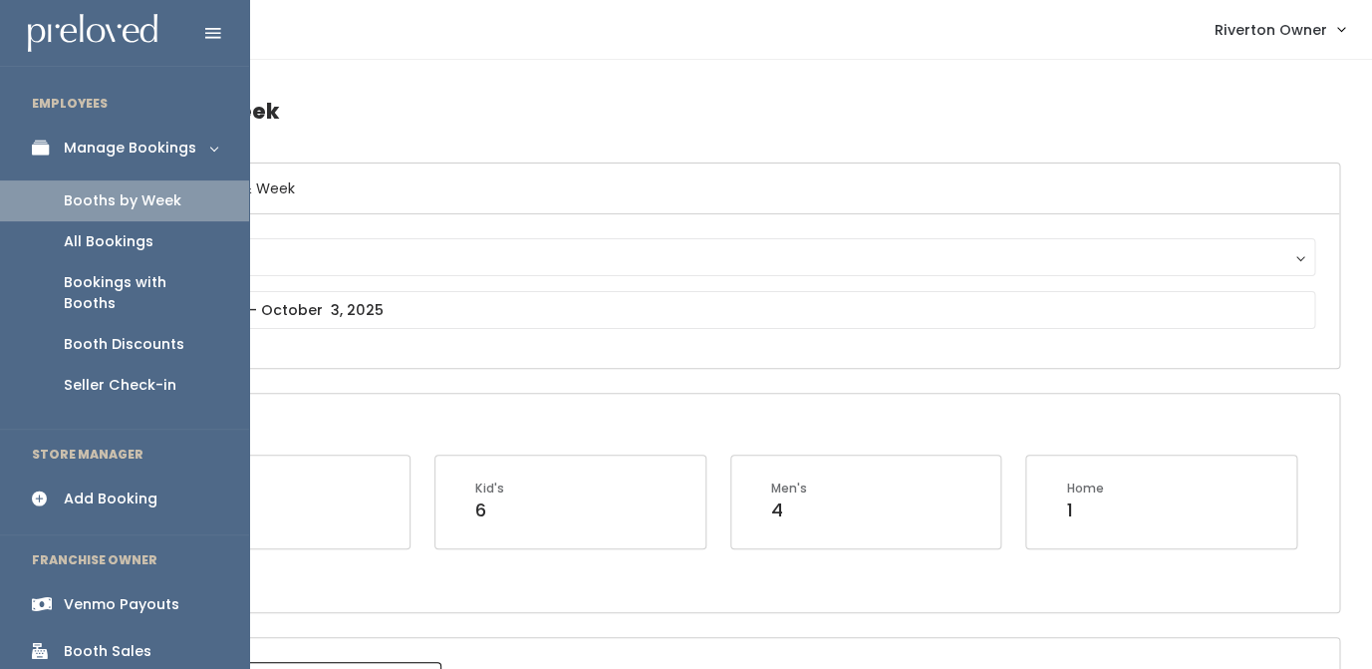
click at [88, 641] on div "Booth Sales" at bounding box center [108, 651] width 88 height 21
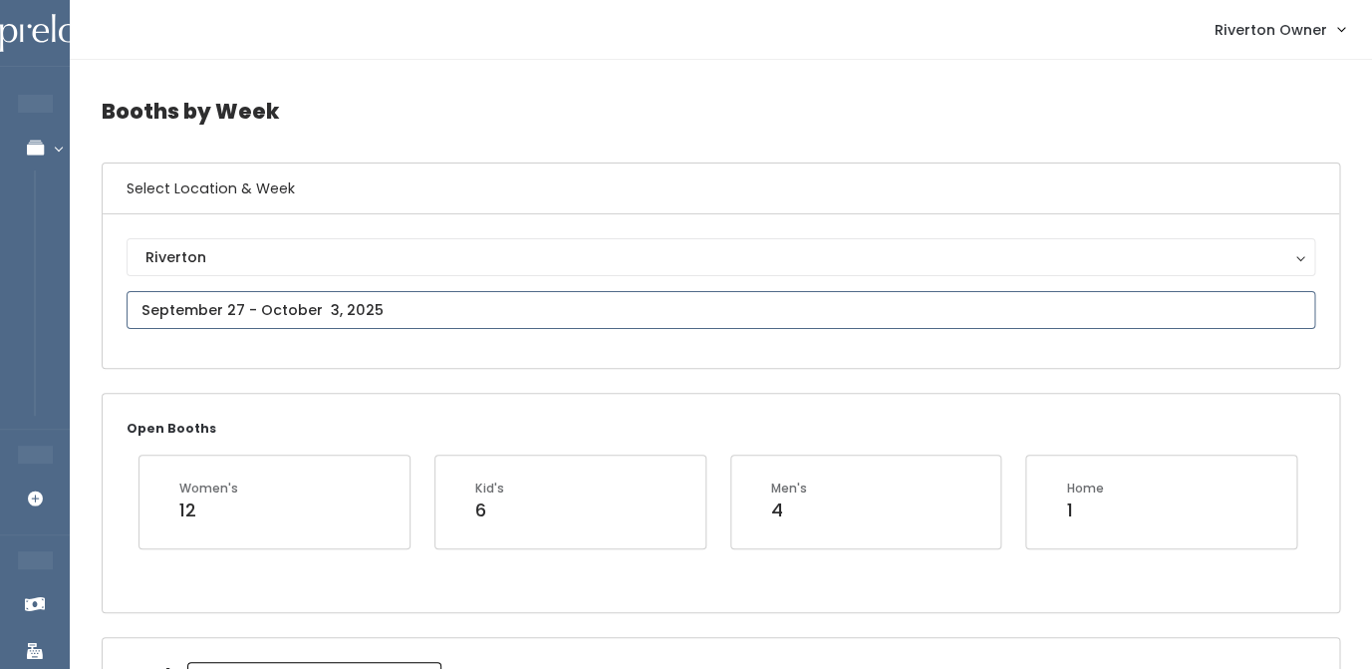
click at [346, 308] on input "text" at bounding box center [721, 310] width 1189 height 38
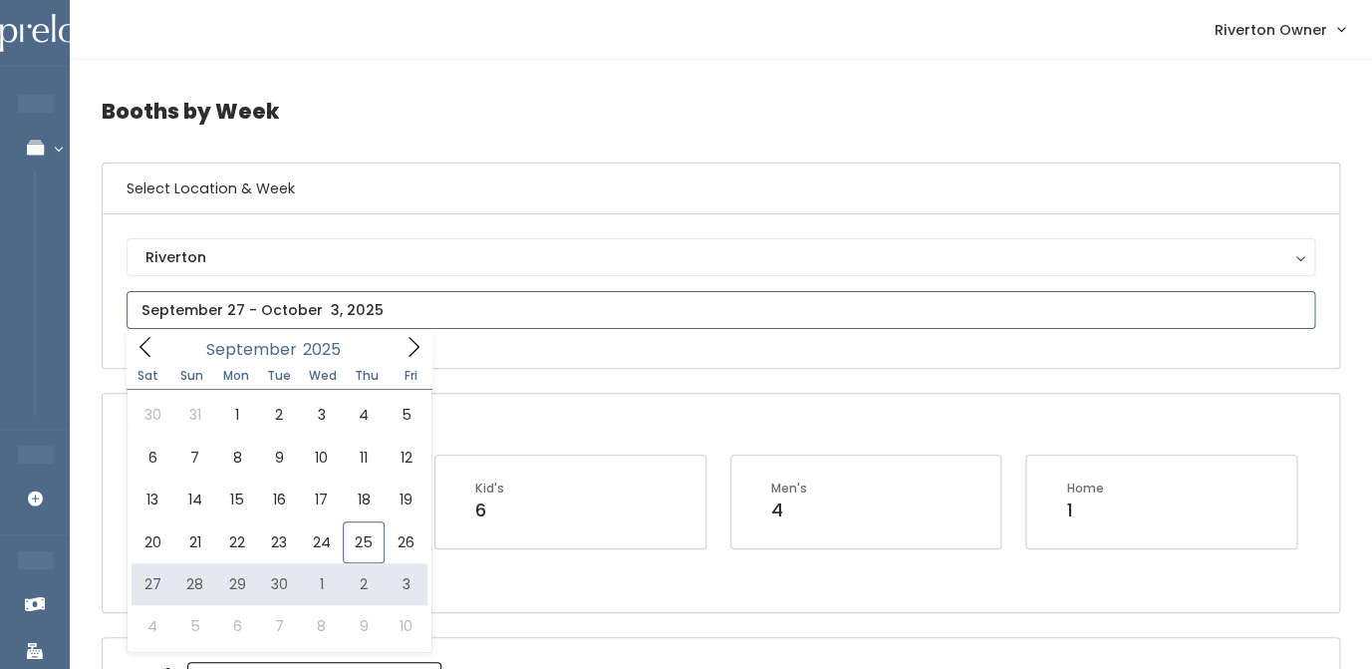
type input "[DATE] to [DATE]"
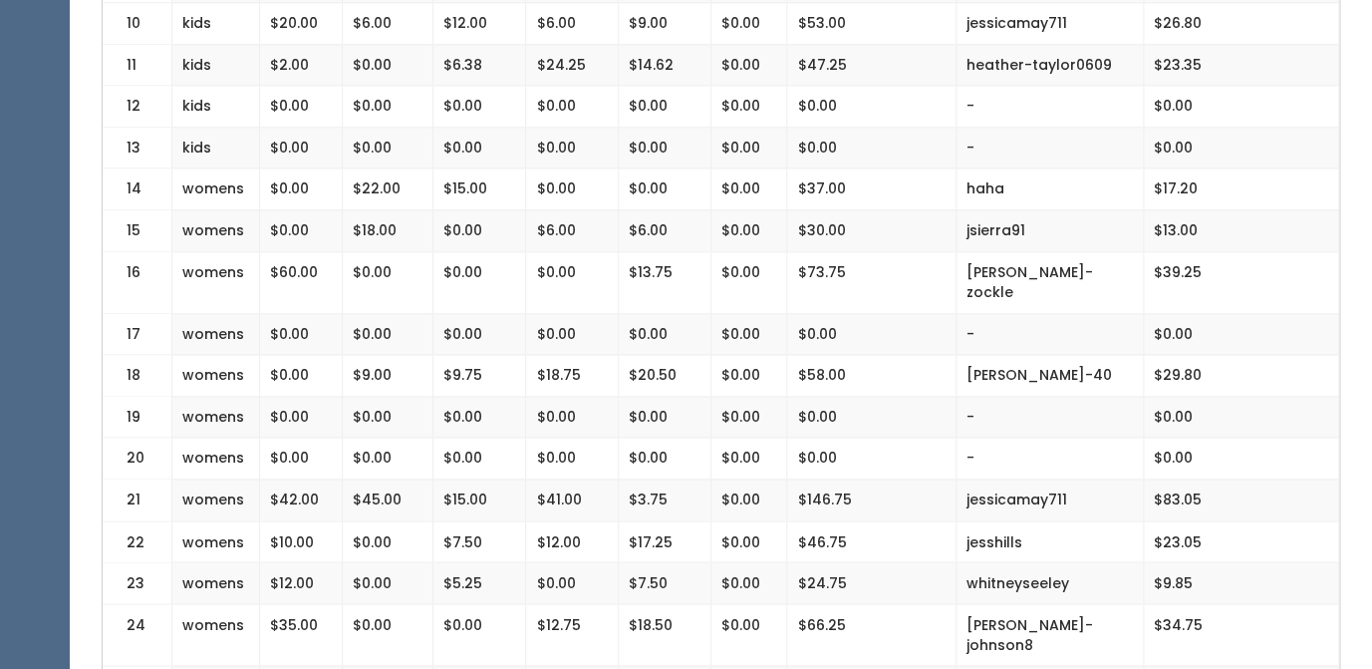
scroll to position [861, 0]
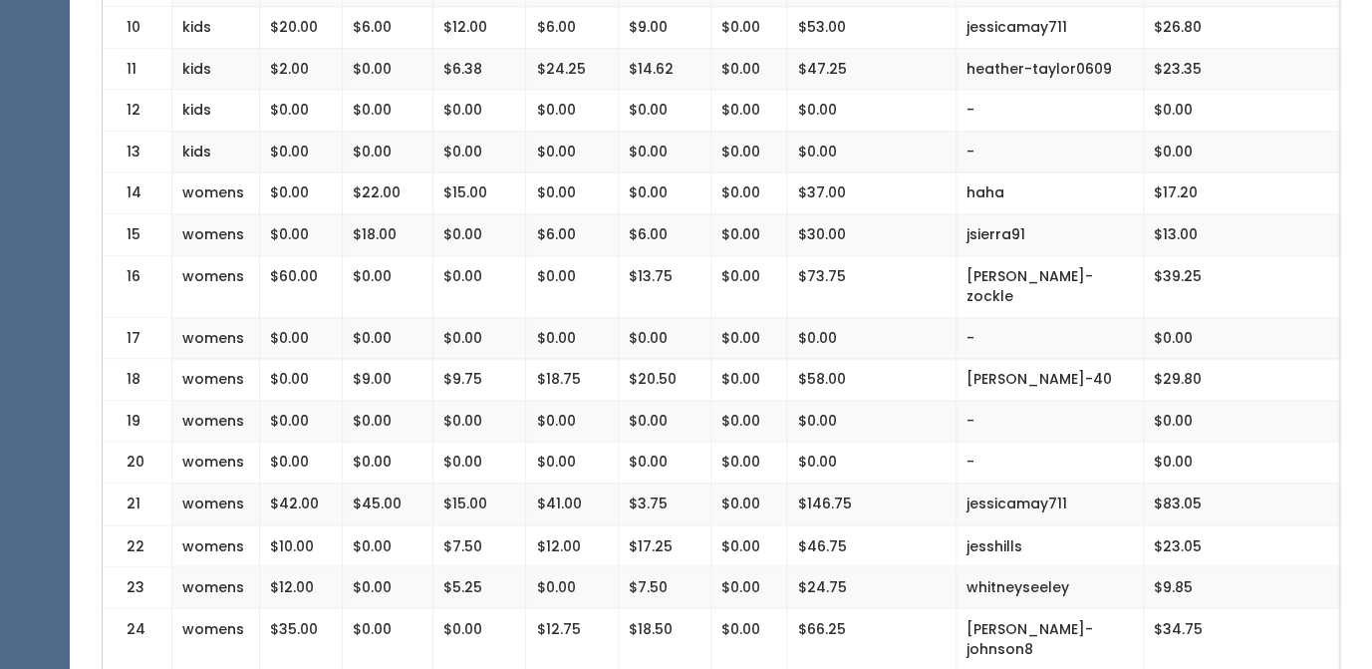
click at [1030, 441] on td "-" at bounding box center [1048, 462] width 187 height 42
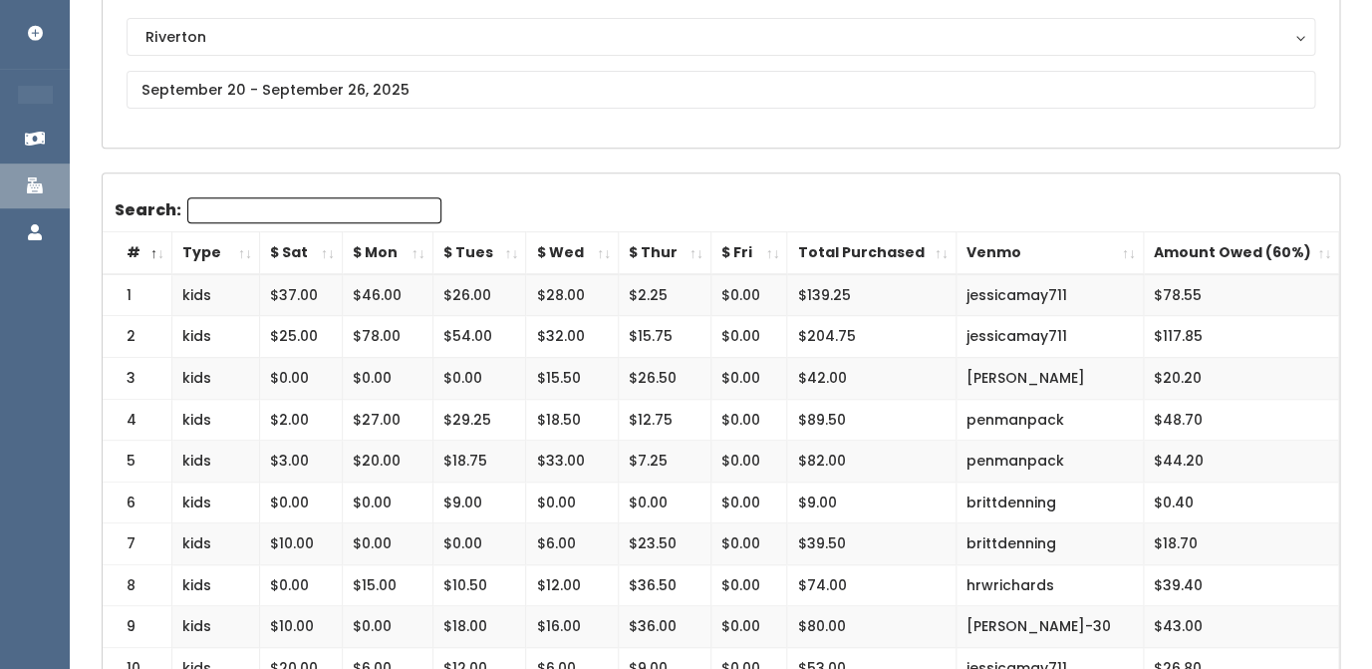
scroll to position [0, 0]
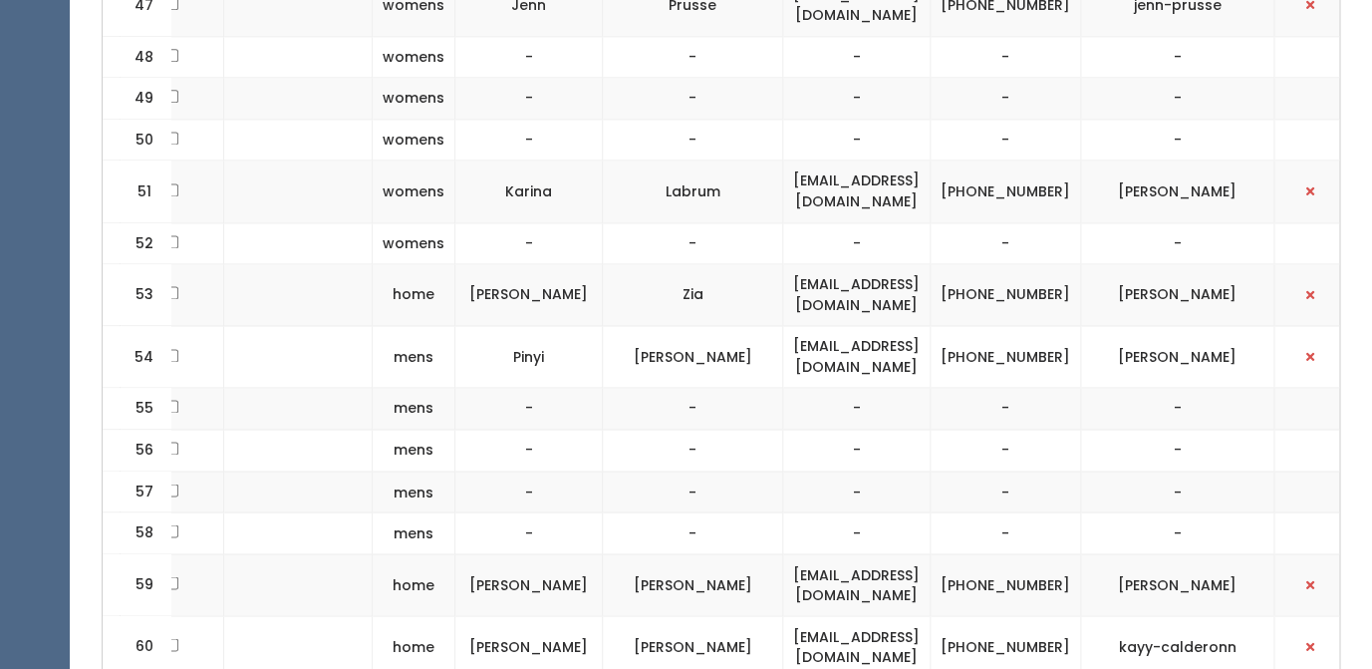
scroll to position [3856, 0]
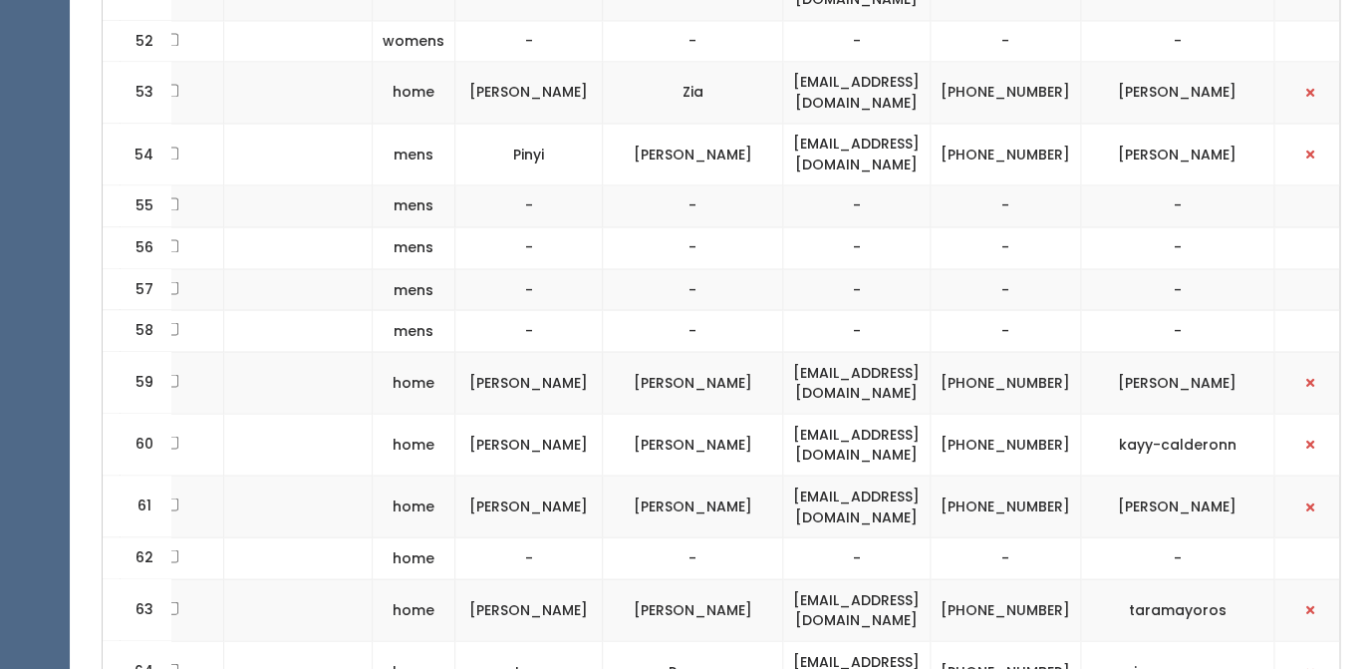
drag, startPoint x: 136, startPoint y: 473, endPoint x: 1228, endPoint y: 504, distance: 1092.4
click at [800, 412] on td "kayymuffin@gmail.com" at bounding box center [856, 443] width 147 height 62
drag, startPoint x: 135, startPoint y: 521, endPoint x: 1242, endPoint y: 500, distance: 1107.1
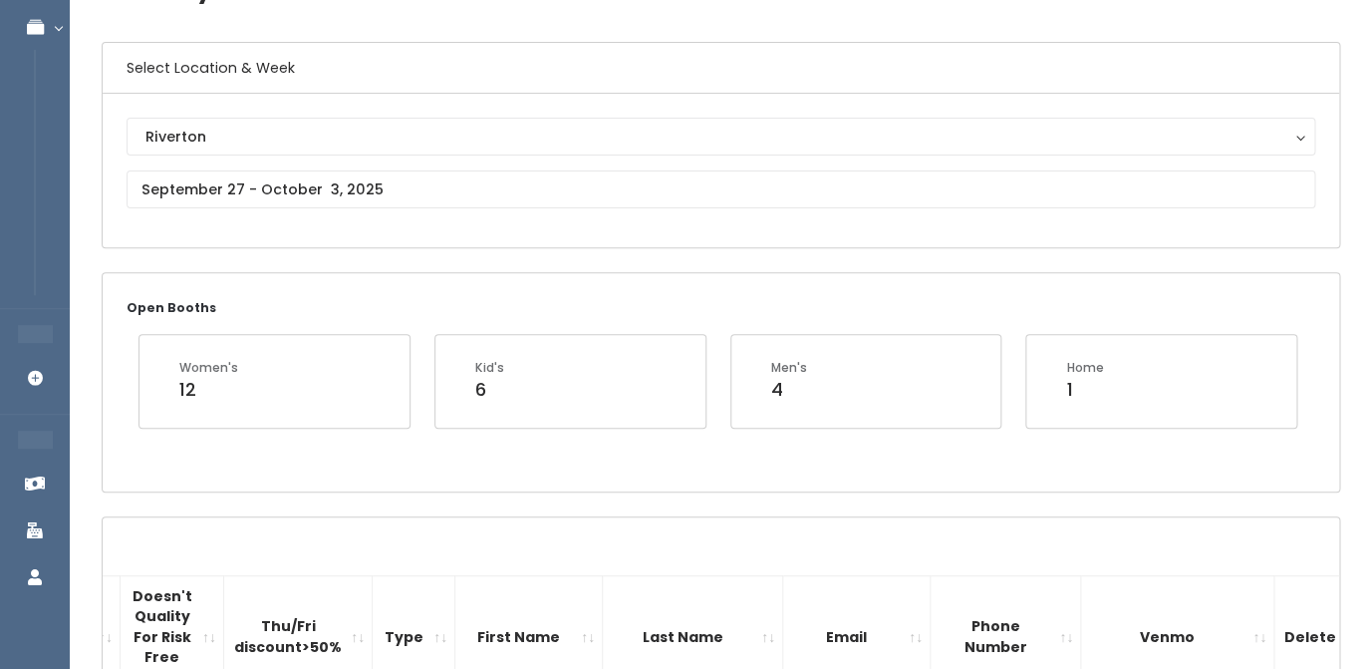
scroll to position [0, 0]
